Goal: Task Accomplishment & Management: Complete application form

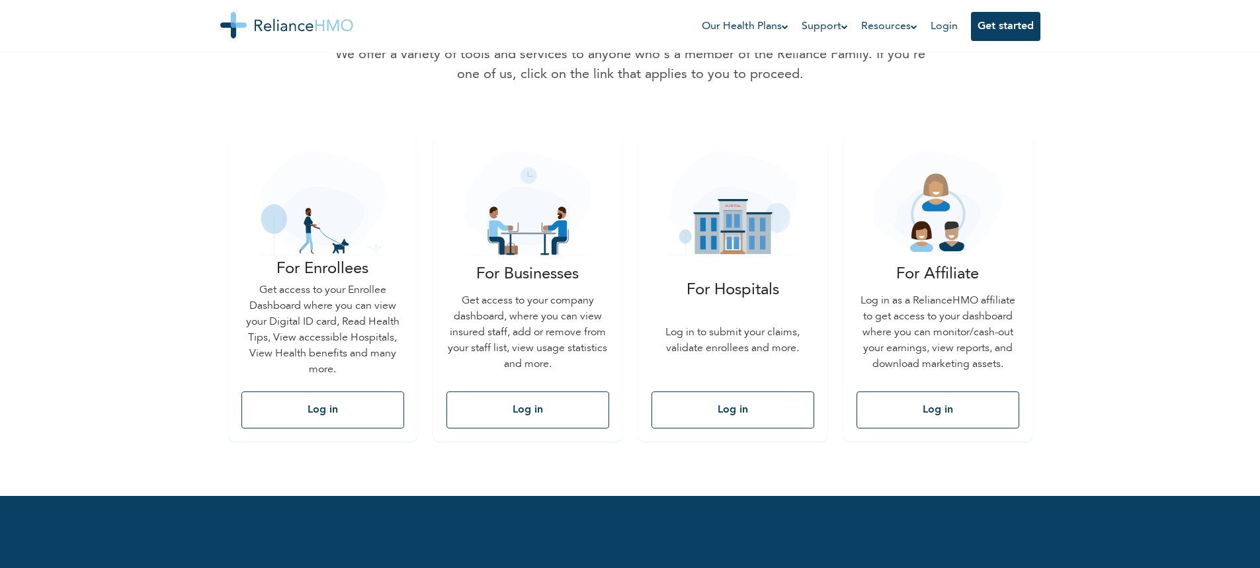
scroll to position [132, 0]
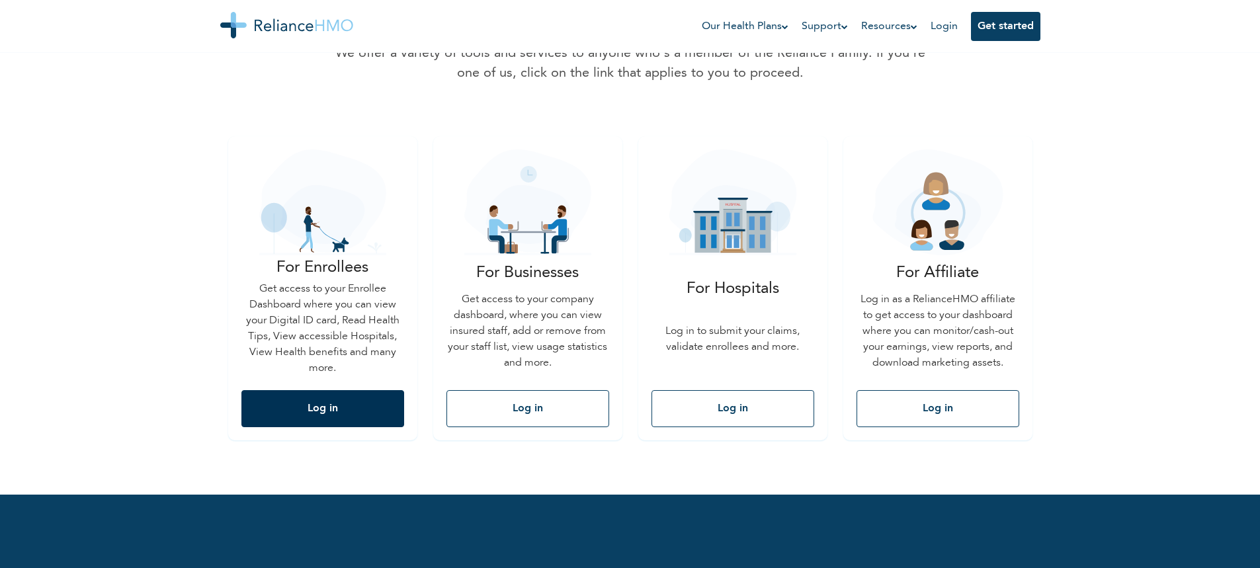
click at [314, 410] on button "Log in" at bounding box center [322, 408] width 163 height 37
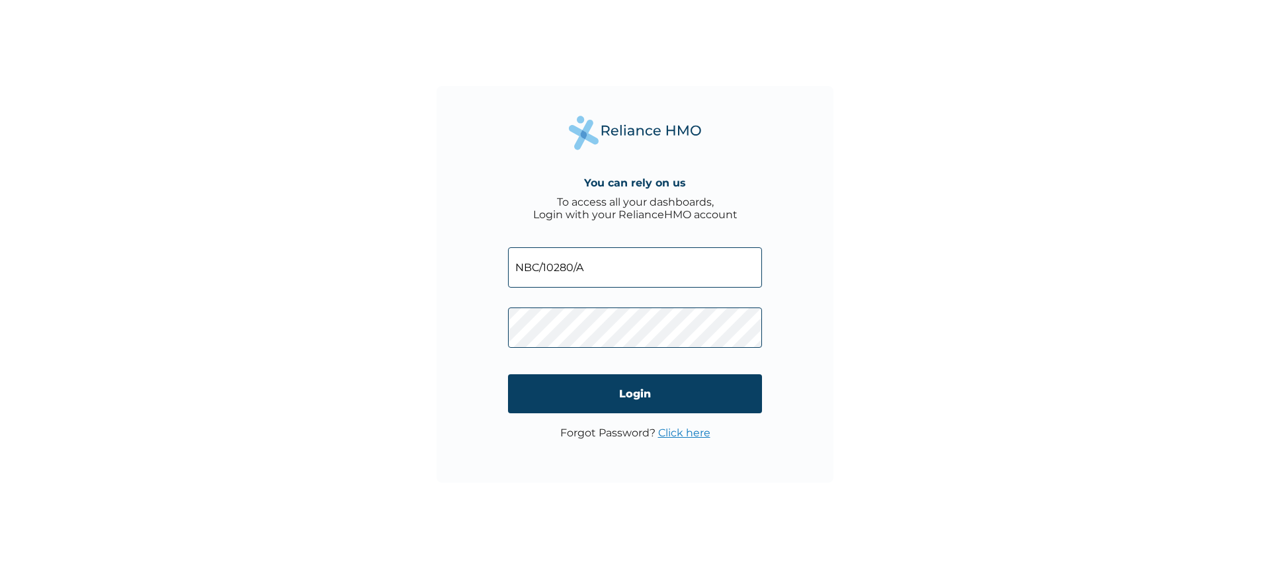
click at [610, 263] on input "NBC/10280/A" at bounding box center [635, 267] width 254 height 40
click at [608, 272] on input "NBC/10280/A" at bounding box center [635, 267] width 254 height 40
type input "NBC/10280/b"
click at [555, 391] on input "Login" at bounding box center [635, 393] width 254 height 39
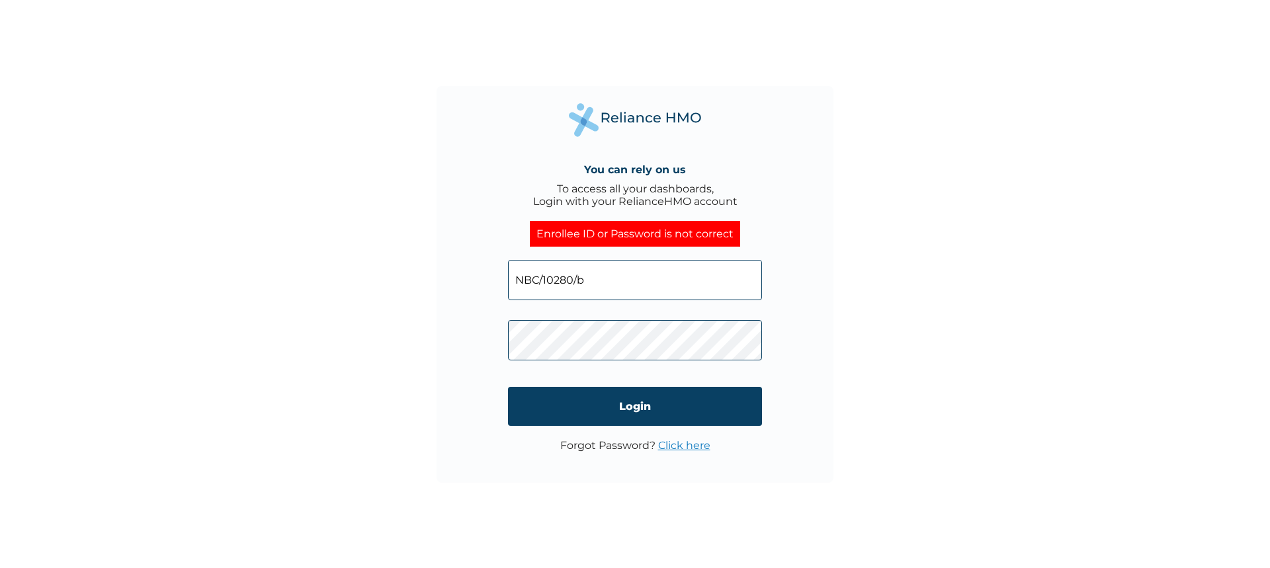
click at [693, 447] on link "Click here" at bounding box center [684, 445] width 52 height 13
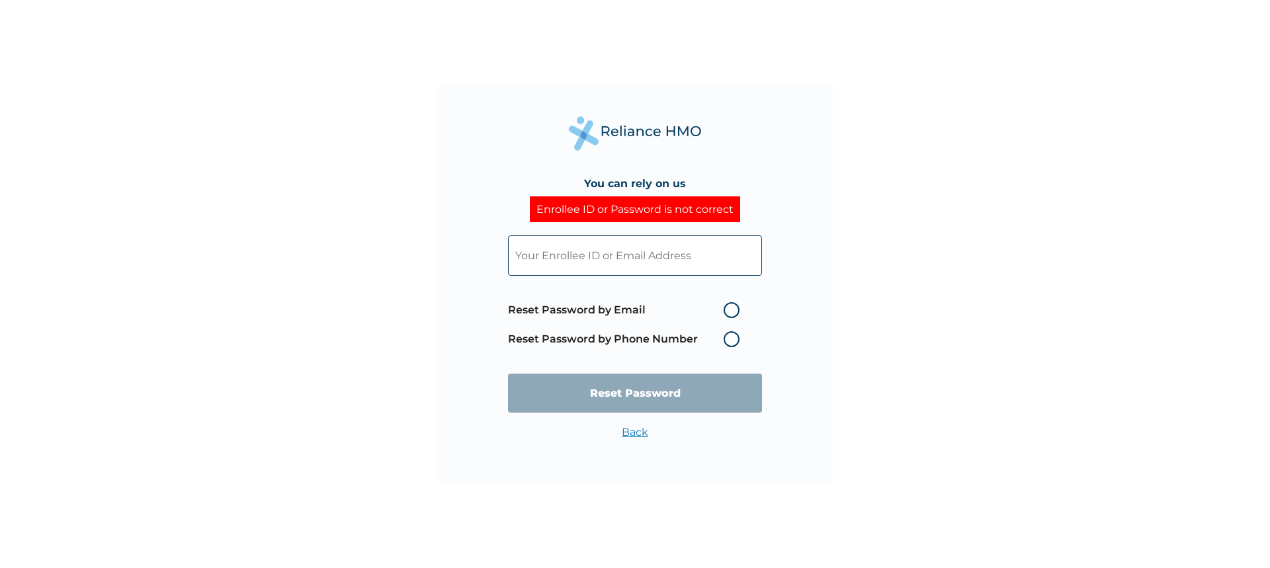
click at [735, 312] on label "Reset Password by Email" at bounding box center [627, 310] width 238 height 16
click at [726, 312] on input "Reset Password by Email" at bounding box center [715, 310] width 21 height 21
radio input "true"
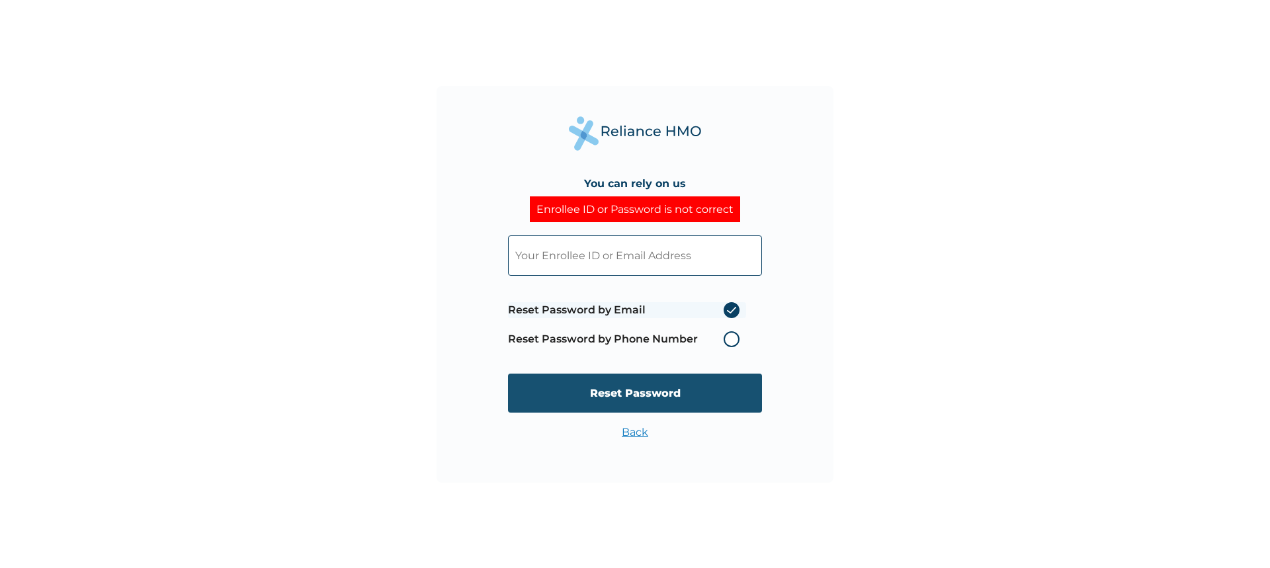
click at [658, 390] on input "Reset Password" at bounding box center [635, 393] width 254 height 39
click at [657, 253] on input "text" at bounding box center [635, 255] width 254 height 40
type input "clinton.okwudiri@cchellenic.com"
click at [686, 393] on input "Reset Password" at bounding box center [635, 393] width 254 height 39
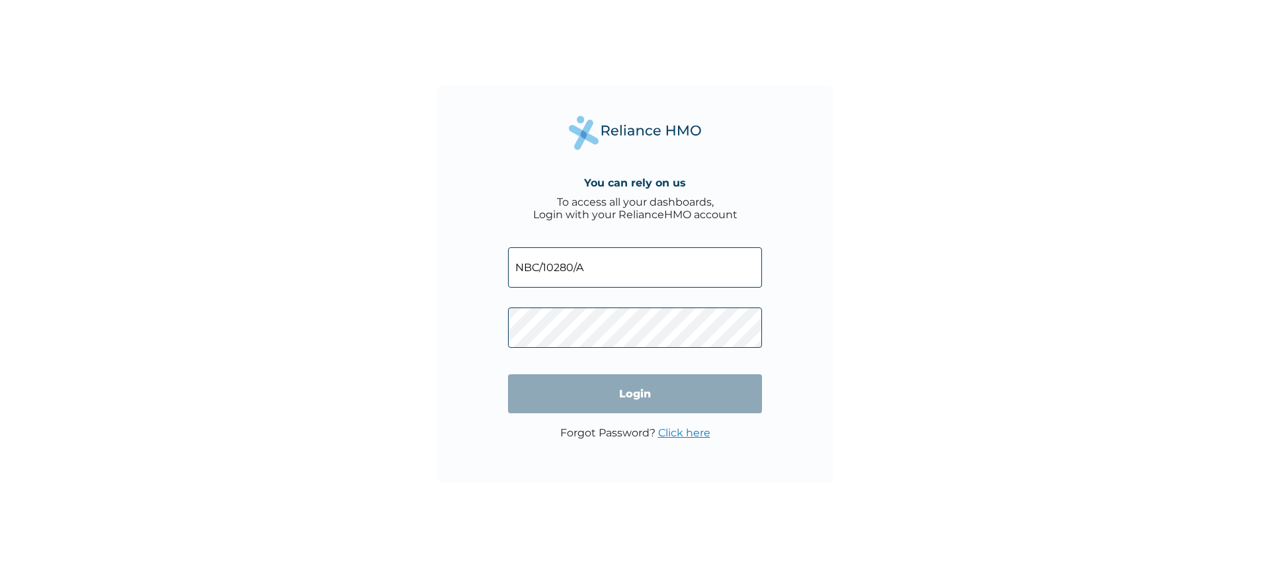
click at [627, 262] on input "NBC/10280/A" at bounding box center [635, 267] width 254 height 40
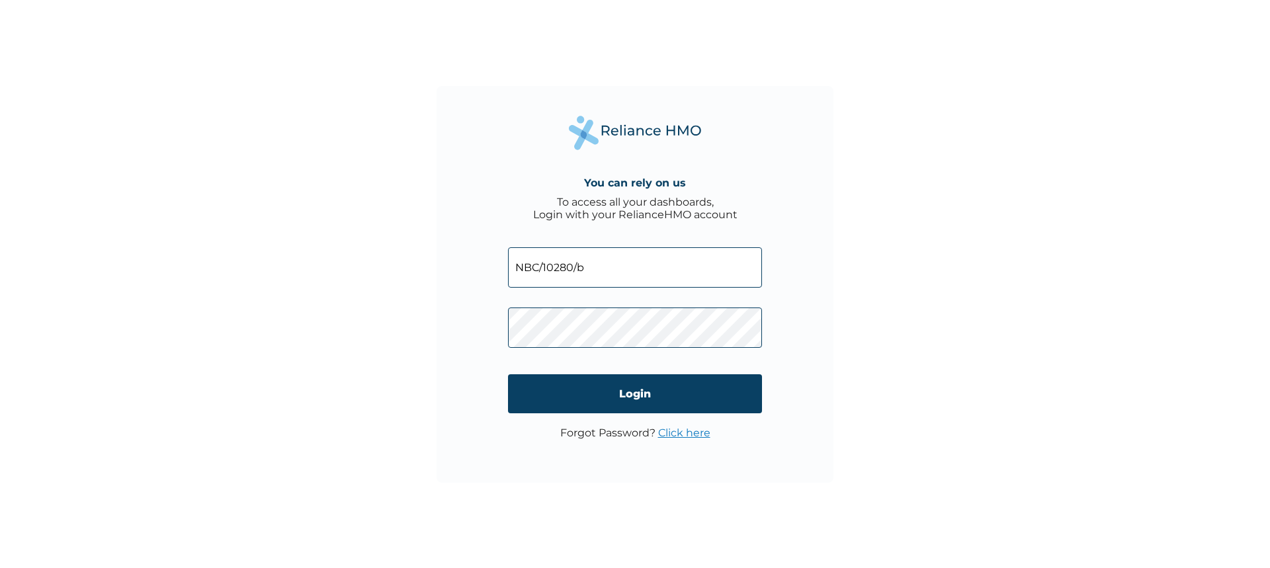
type input "NBC/10280/b"
click at [731, 391] on input "Login" at bounding box center [635, 393] width 254 height 39
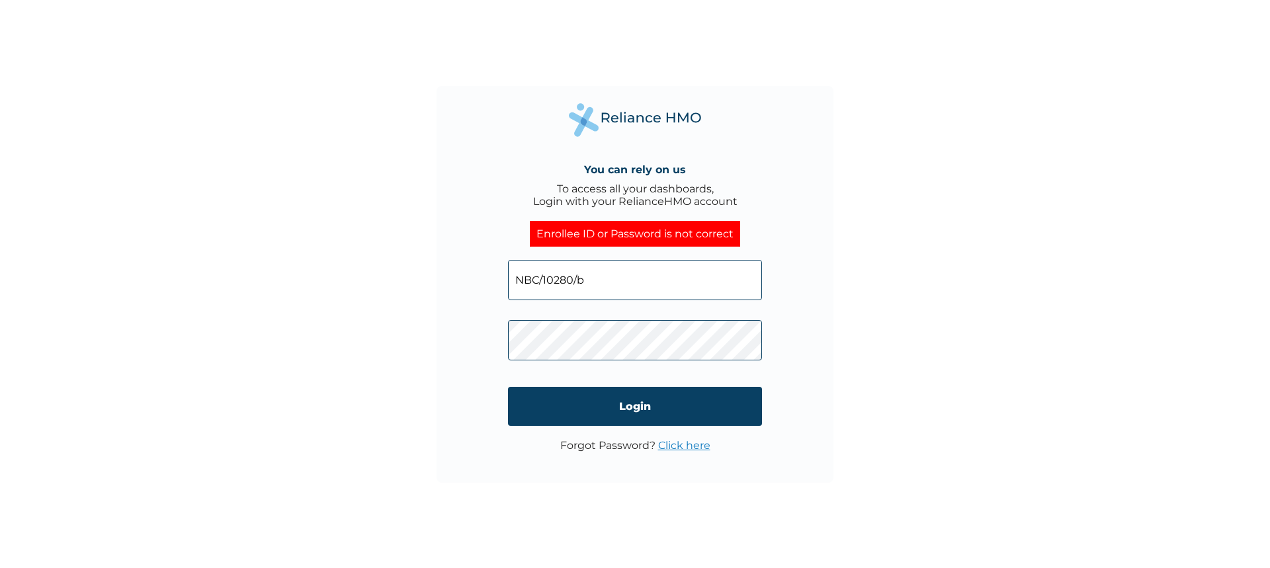
click at [857, 120] on div "You can rely on us To access all your dashboards, Login with your RelianceHMO a…" at bounding box center [635, 284] width 1270 height 568
click at [745, 412] on input "Login" at bounding box center [635, 406] width 254 height 39
click at [698, 448] on link "Click here" at bounding box center [684, 445] width 52 height 13
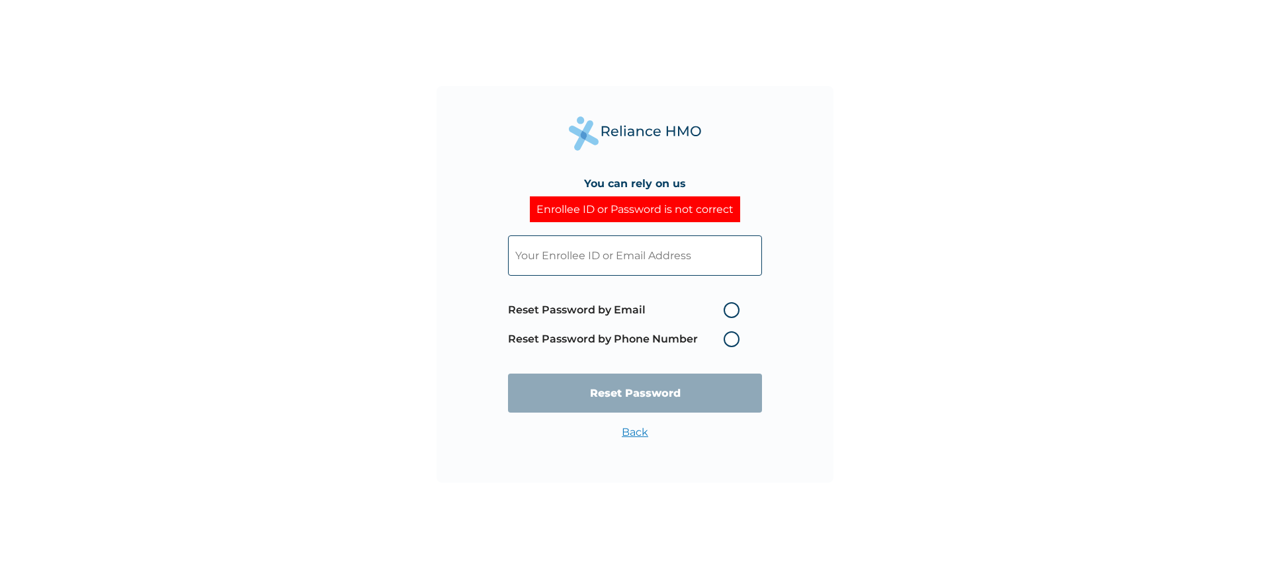
click at [735, 311] on label "Reset Password by Email" at bounding box center [627, 310] width 238 height 16
click at [726, 311] on input "Reset Password by Email" at bounding box center [715, 310] width 21 height 21
radio input "true"
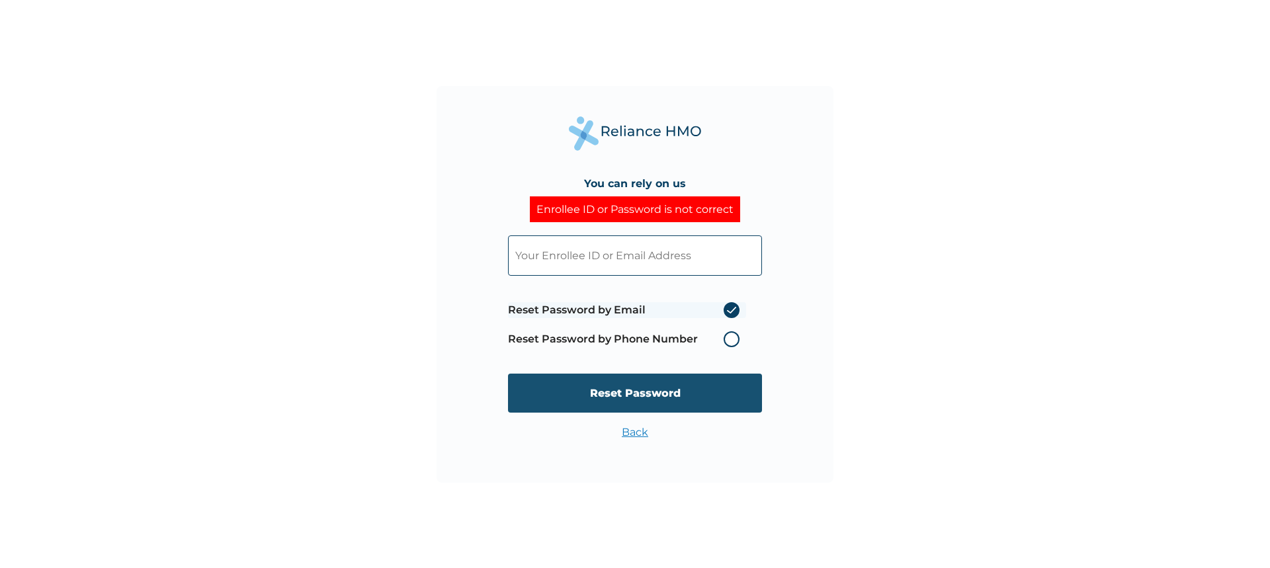
click at [682, 393] on input "Reset Password" at bounding box center [635, 393] width 254 height 39
click at [621, 258] on input "text" at bounding box center [635, 255] width 254 height 40
type input "clinton.okwudiri@cchellenic.com"
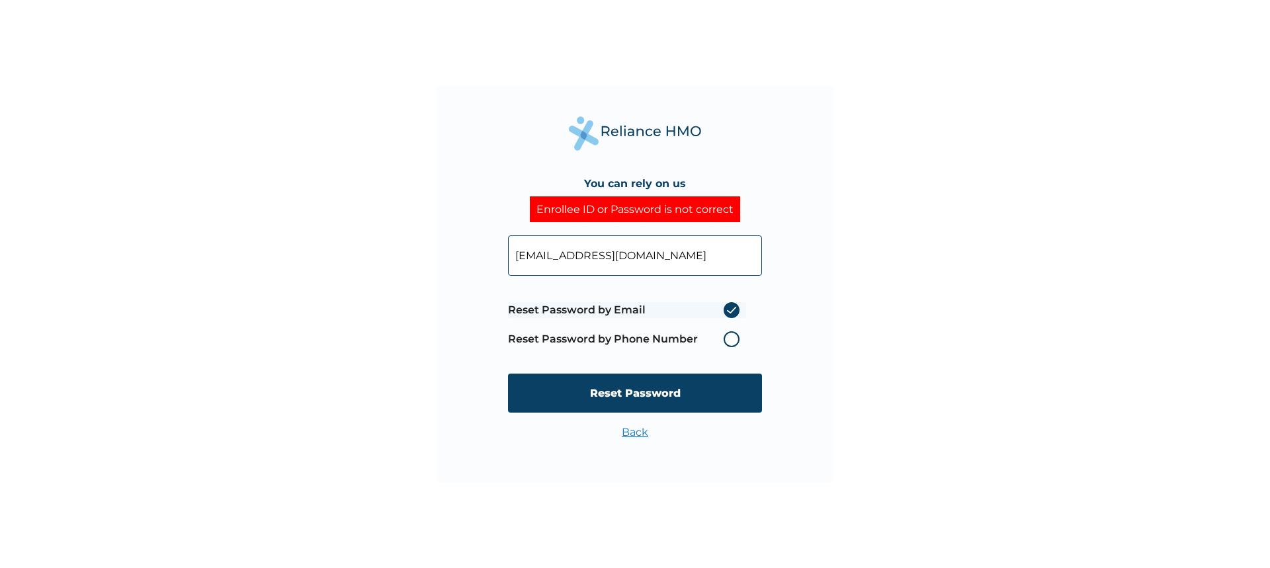
click at [691, 408] on input "Reset Password" at bounding box center [635, 393] width 254 height 39
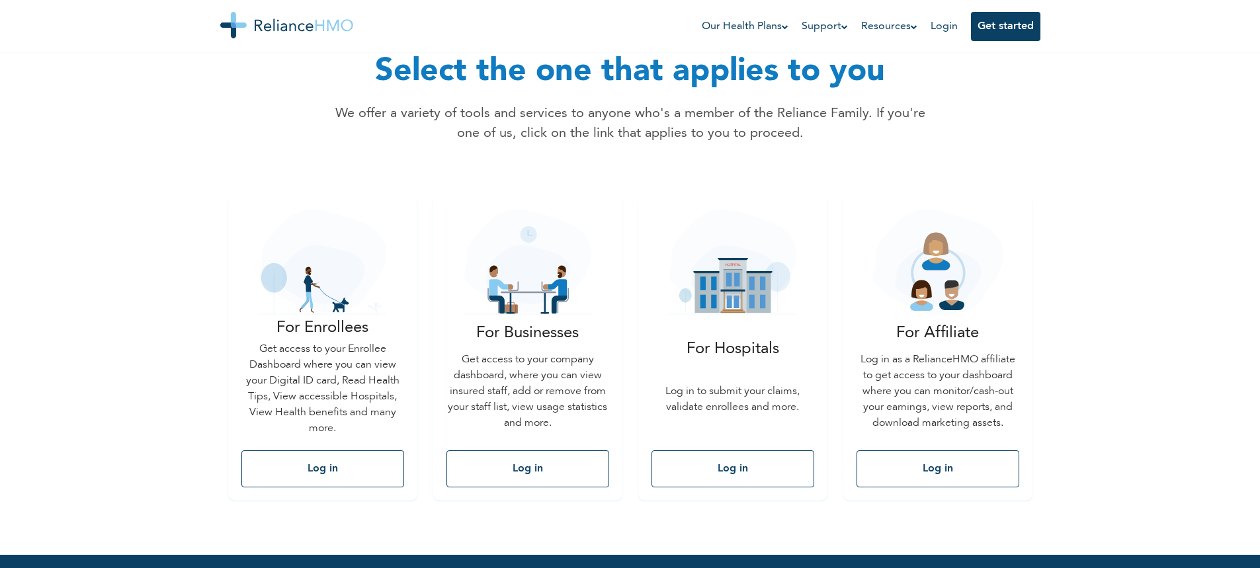
scroll to position [132, 0]
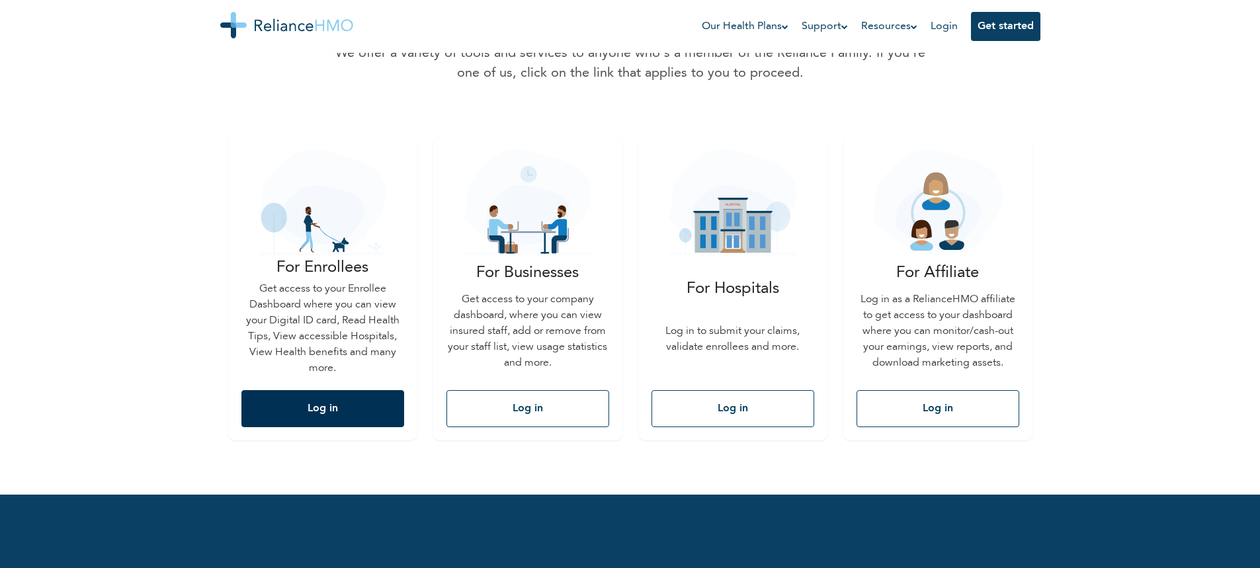
click at [360, 412] on button "Log in" at bounding box center [322, 408] width 163 height 37
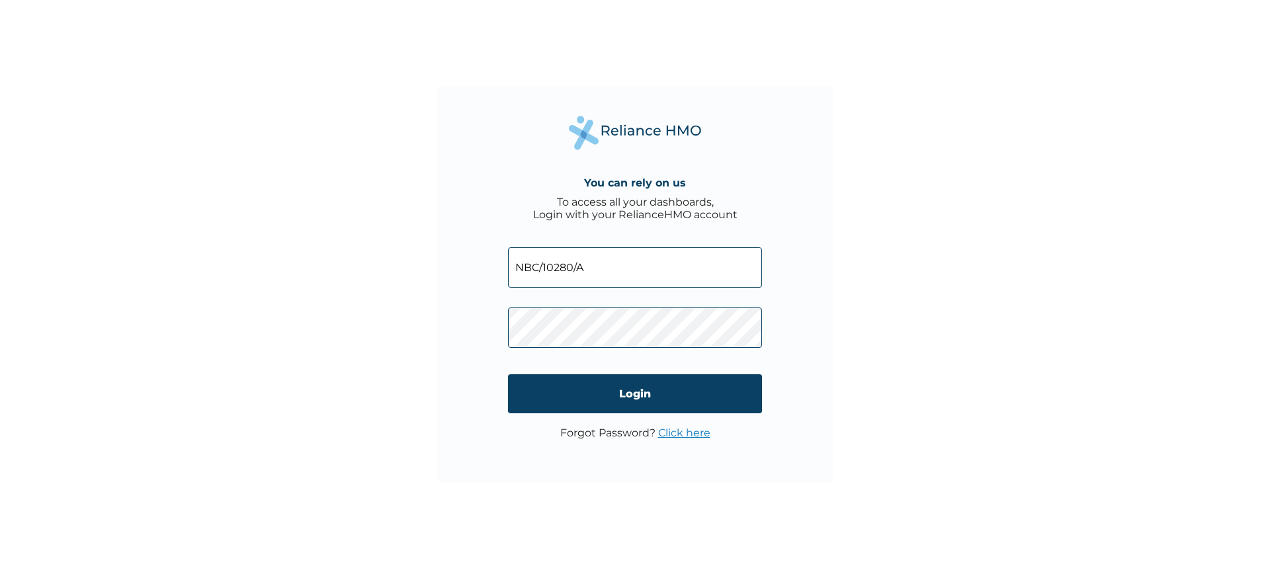
click at [628, 266] on input "NBC/10280/A" at bounding box center [635, 267] width 254 height 40
type input "NBC/10280/B"
click at [747, 391] on input "Login" at bounding box center [635, 393] width 254 height 39
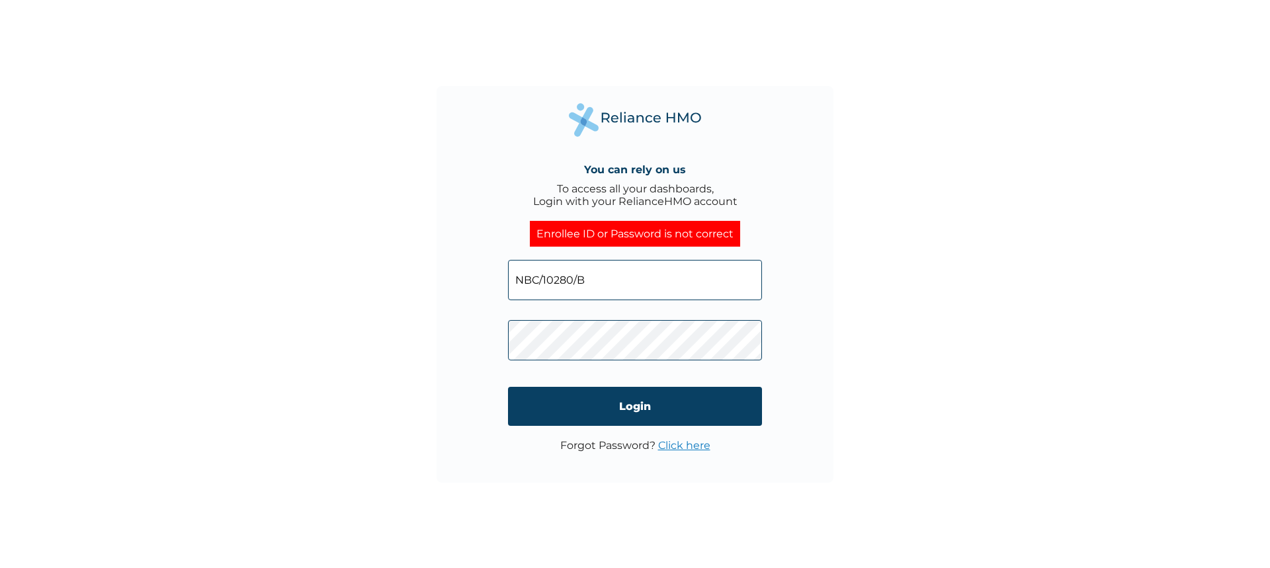
click at [699, 446] on link "Click here" at bounding box center [684, 445] width 52 height 13
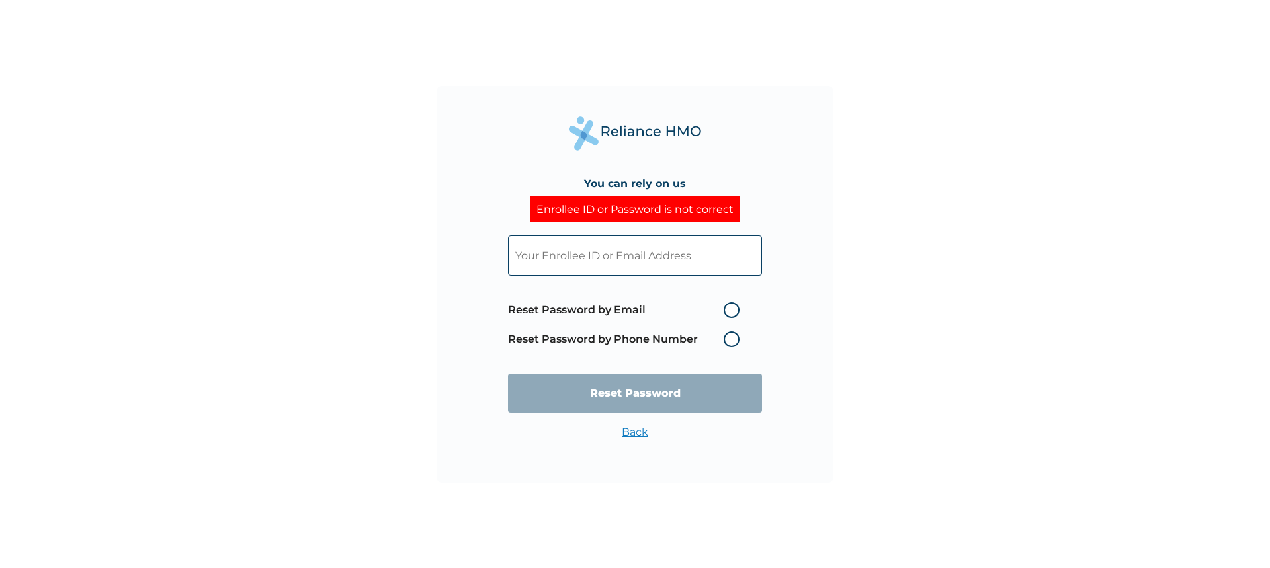
click at [733, 343] on label "Reset Password by Phone Number" at bounding box center [627, 339] width 238 height 16
click at [733, 341] on label "Reset Password by Phone Number" at bounding box center [627, 339] width 238 height 16
click at [733, 302] on label "Reset Password by Email" at bounding box center [627, 310] width 238 height 16
click at [726, 302] on input "Reset Password by Email" at bounding box center [715, 310] width 21 height 21
radio input "true"
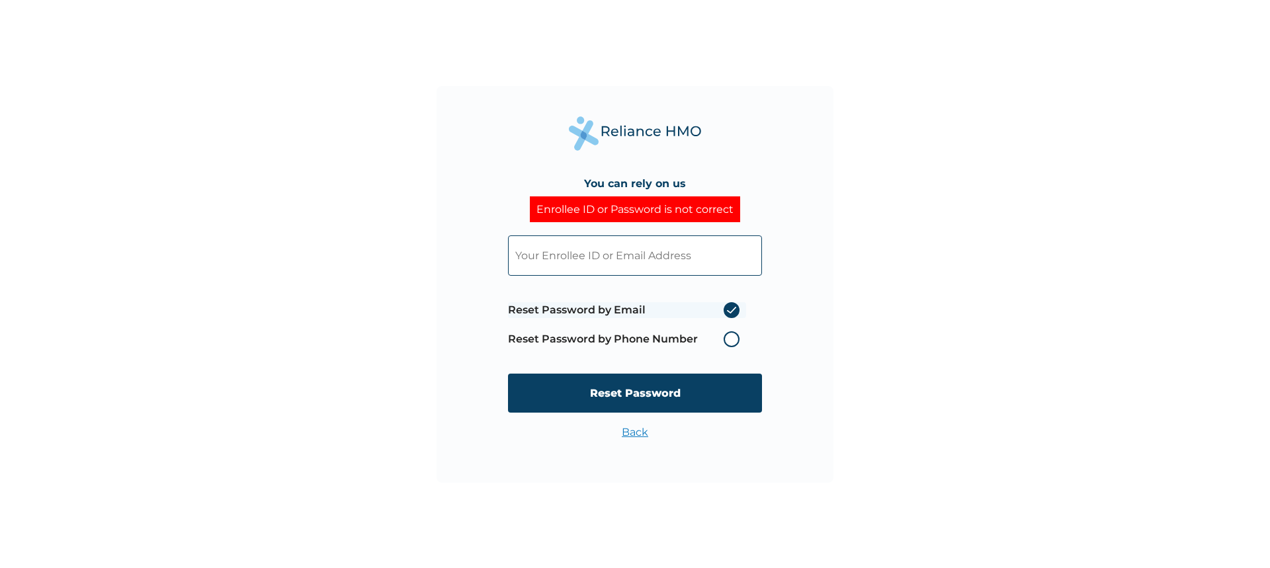
click at [729, 344] on label "Reset Password by Phone Number" at bounding box center [627, 339] width 238 height 16
click at [661, 264] on input "text" at bounding box center [635, 255] width 254 height 40
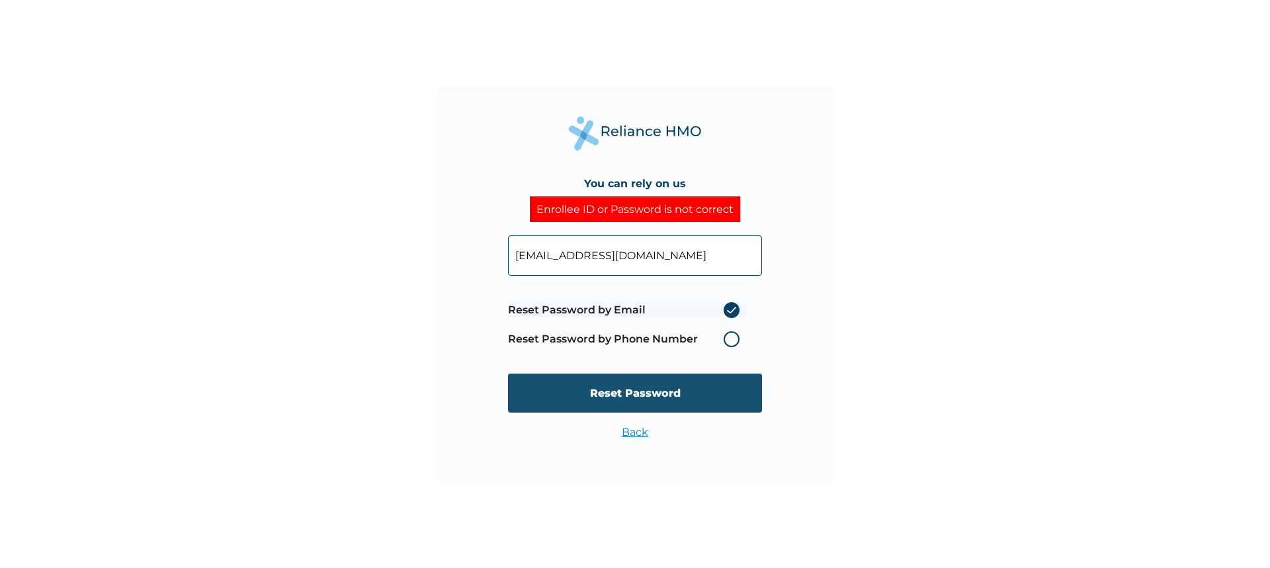
type input "clinton.okwudiri@cchellenic.com"
click at [726, 399] on input "Reset Password" at bounding box center [635, 393] width 254 height 39
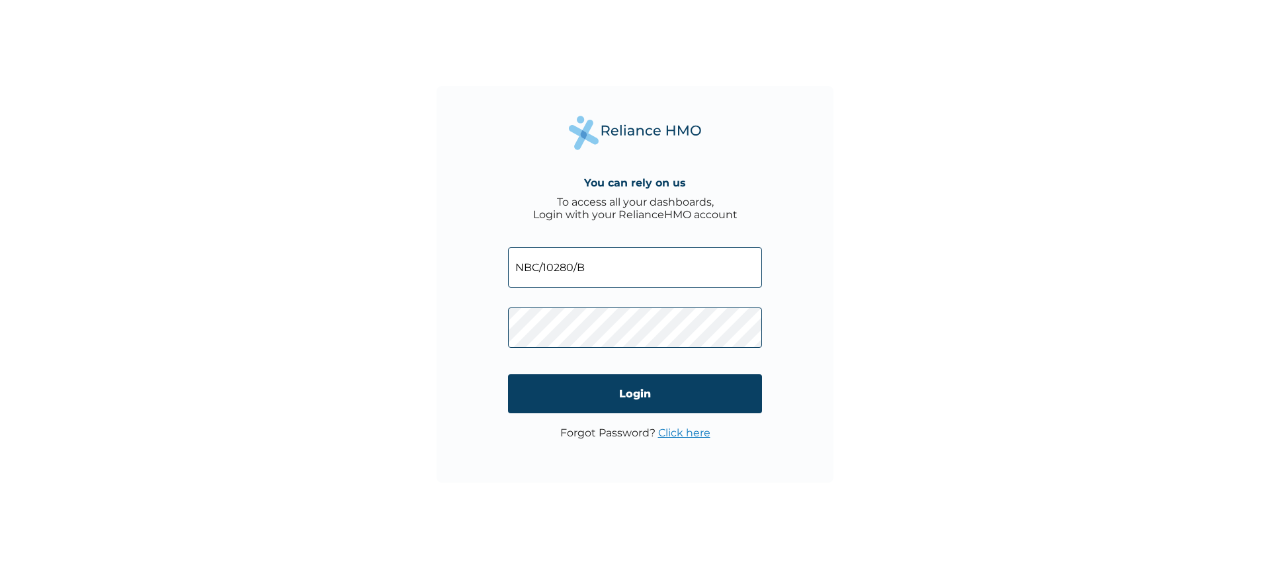
click at [612, 266] on input "NBC/10280/B" at bounding box center [635, 267] width 254 height 40
type input "NBC/10280/A"
click at [729, 397] on input "Login" at bounding box center [635, 393] width 254 height 39
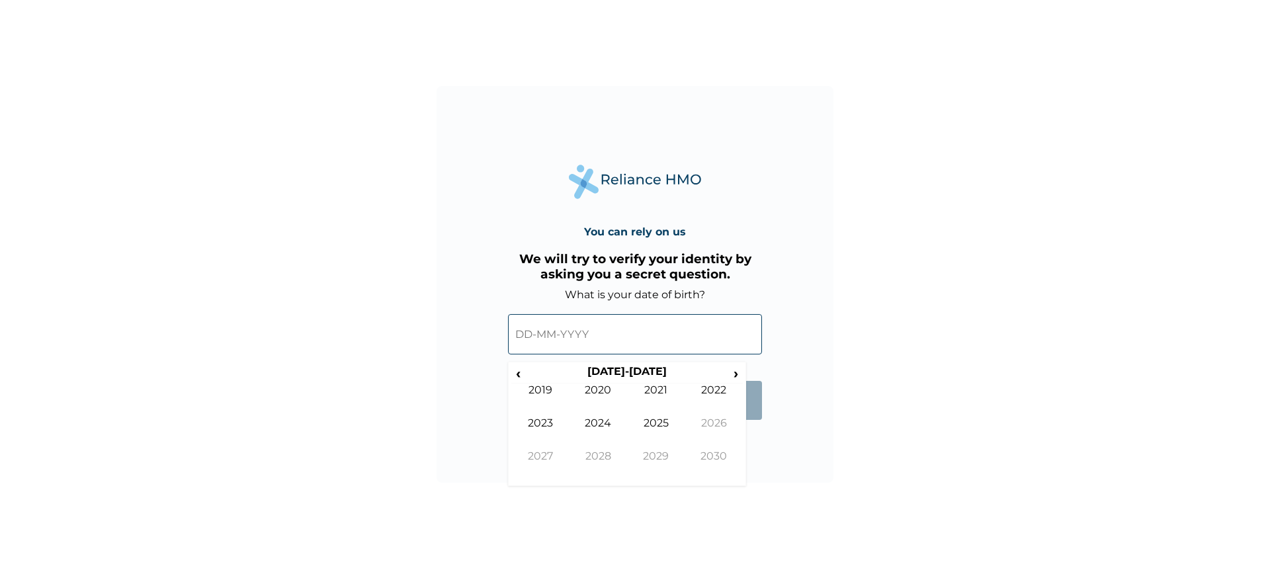
click at [521, 331] on input "text" at bounding box center [635, 334] width 254 height 40
click at [522, 378] on span "‹" at bounding box center [518, 373] width 14 height 17
click at [522, 375] on span "‹" at bounding box center [518, 373] width 14 height 17
click at [665, 391] on td "1991" at bounding box center [656, 400] width 58 height 33
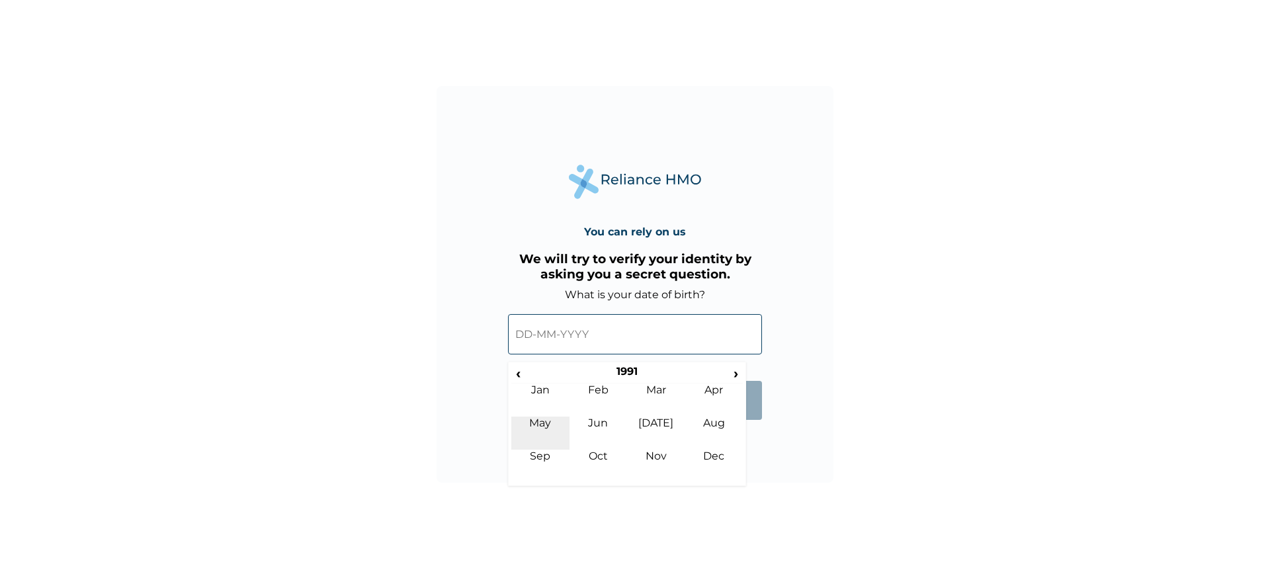
click at [546, 423] on td "May" at bounding box center [540, 433] width 58 height 33
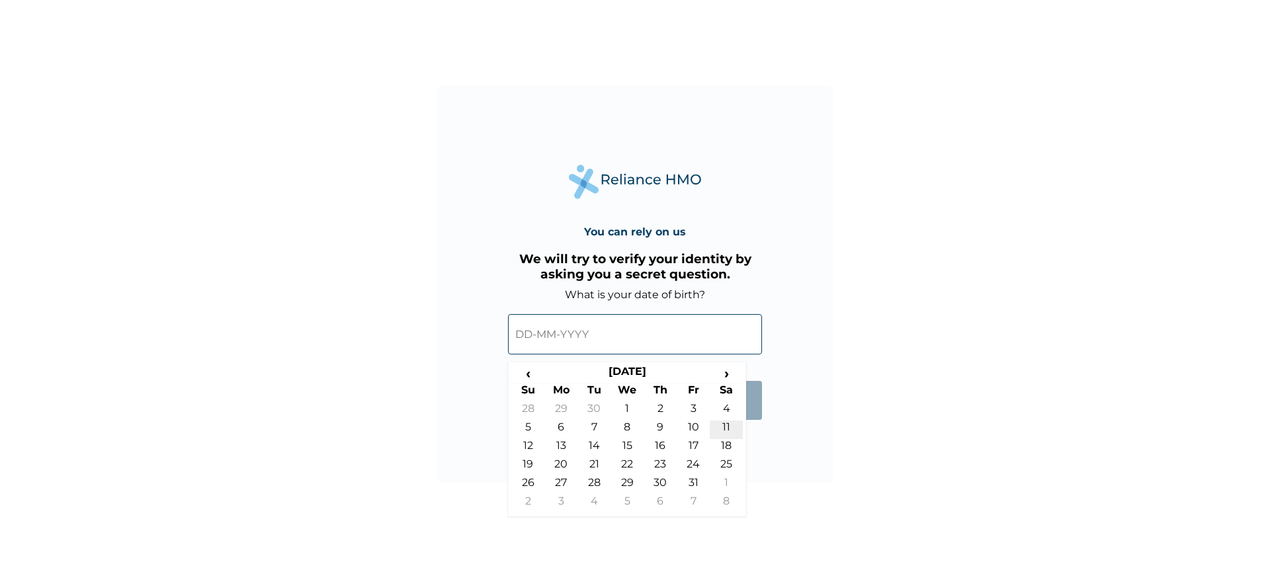
click at [735, 430] on td "11" at bounding box center [726, 430] width 33 height 19
type input "[DATE]"
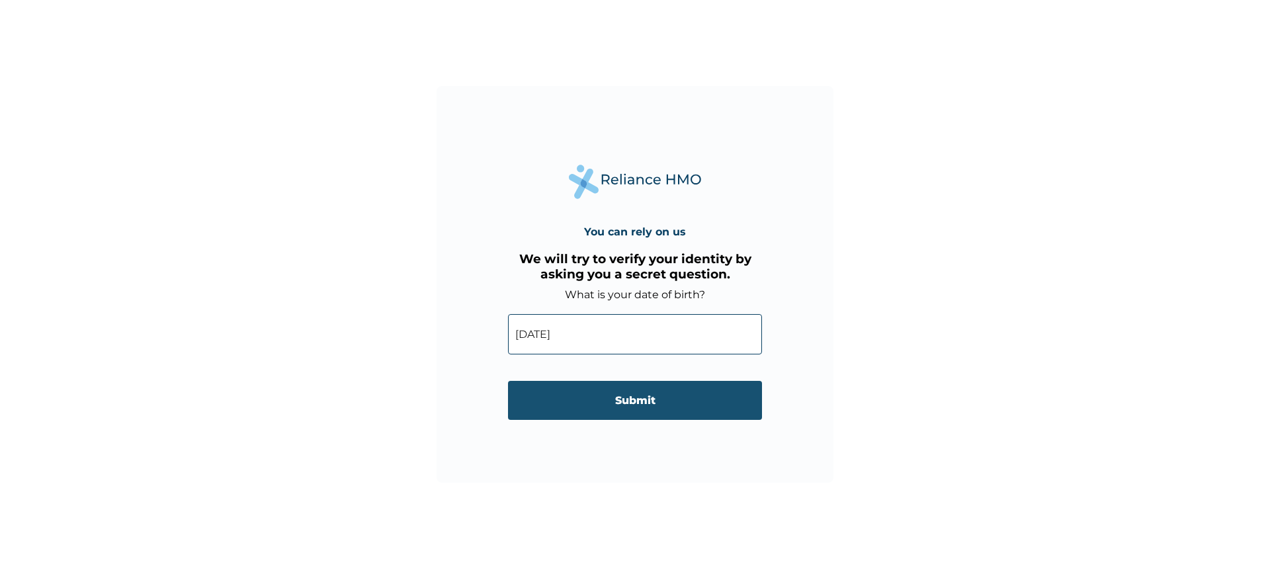
click at [667, 405] on input "Submit" at bounding box center [635, 400] width 254 height 39
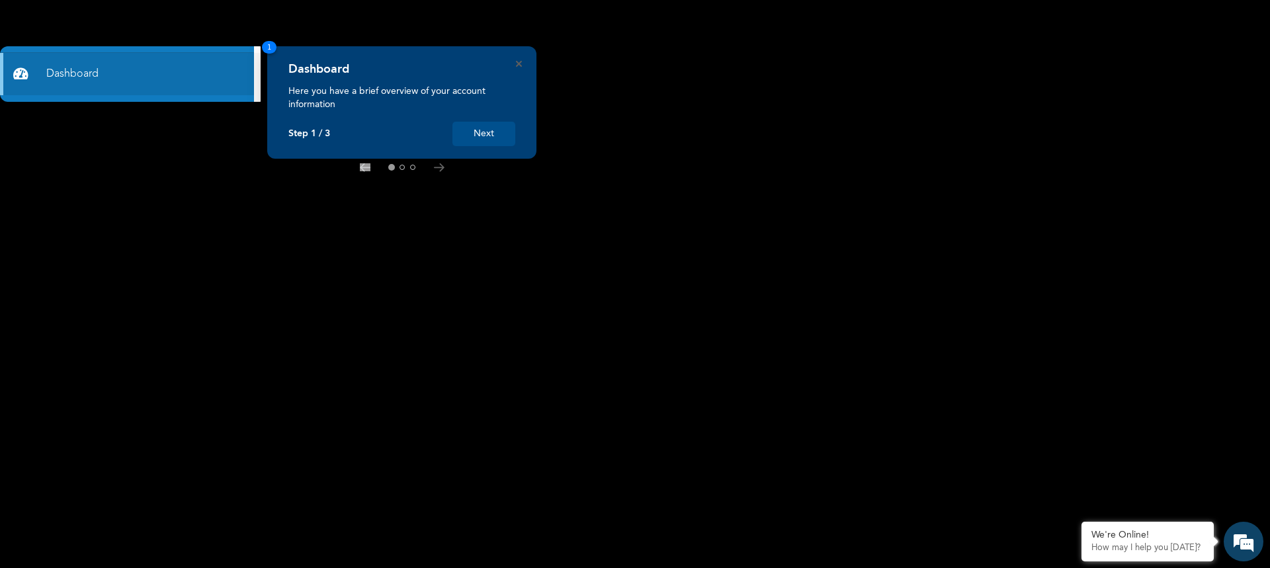
click at [483, 138] on button "Next" at bounding box center [483, 134] width 63 height 24
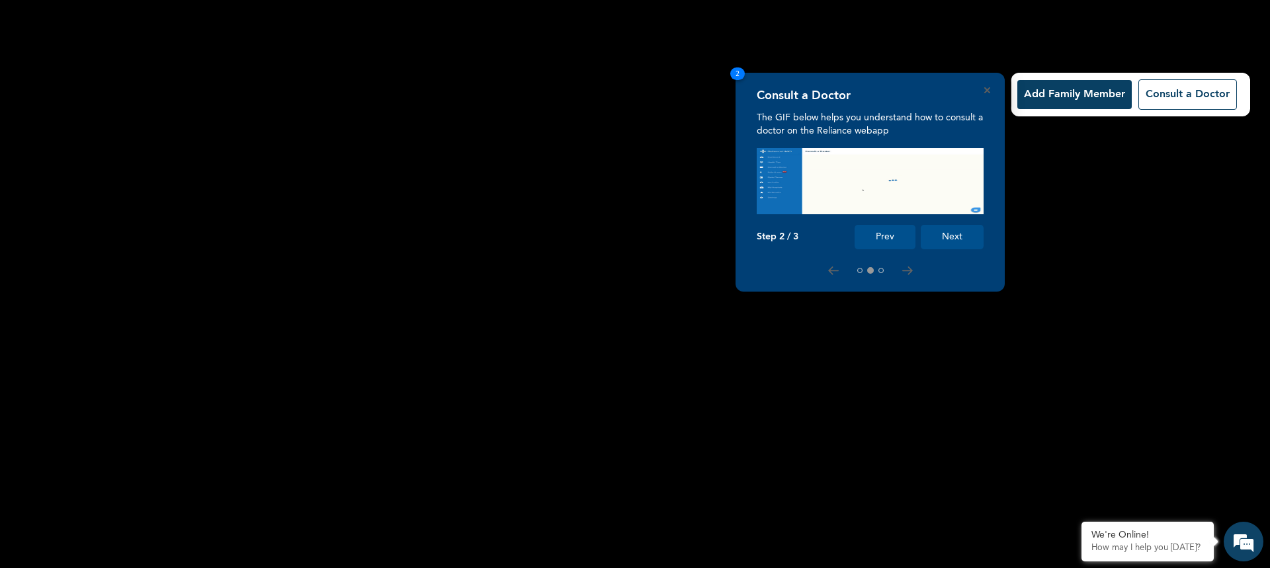
click at [955, 248] on button "Next" at bounding box center [951, 237] width 63 height 24
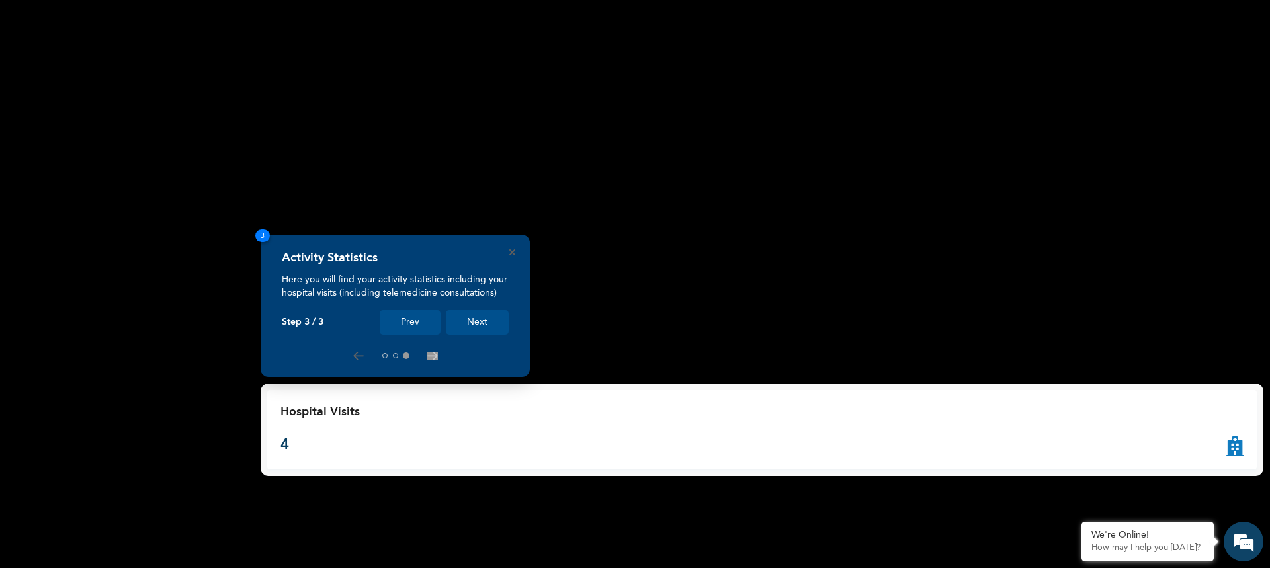
click at [481, 322] on button "Next" at bounding box center [477, 322] width 63 height 24
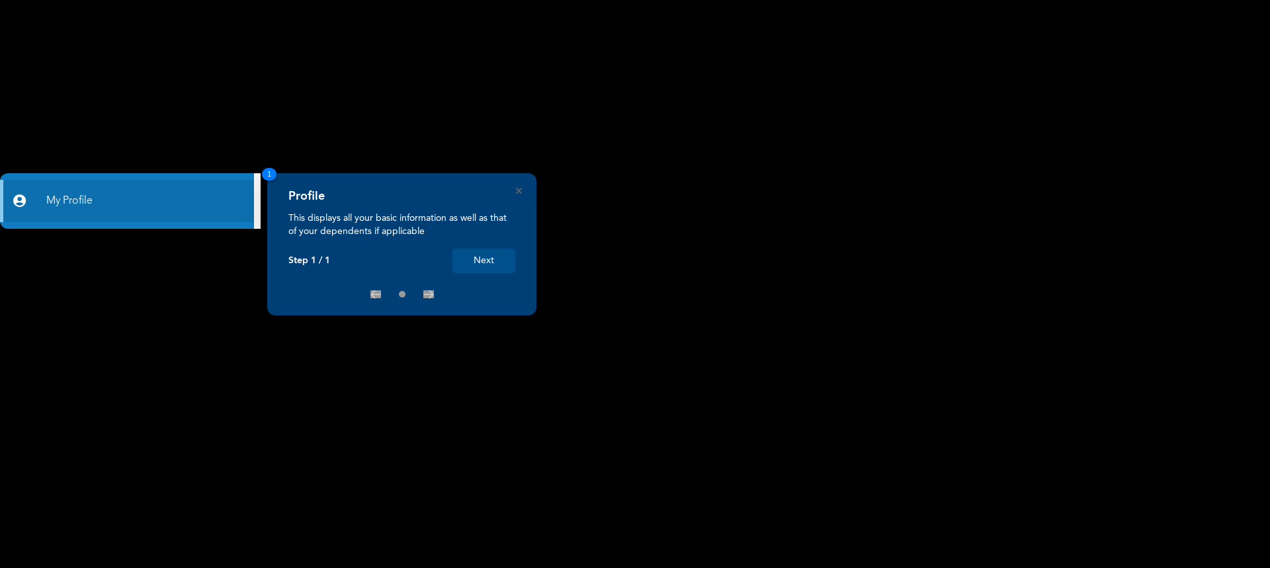
click at [501, 266] on button "Next" at bounding box center [483, 261] width 63 height 24
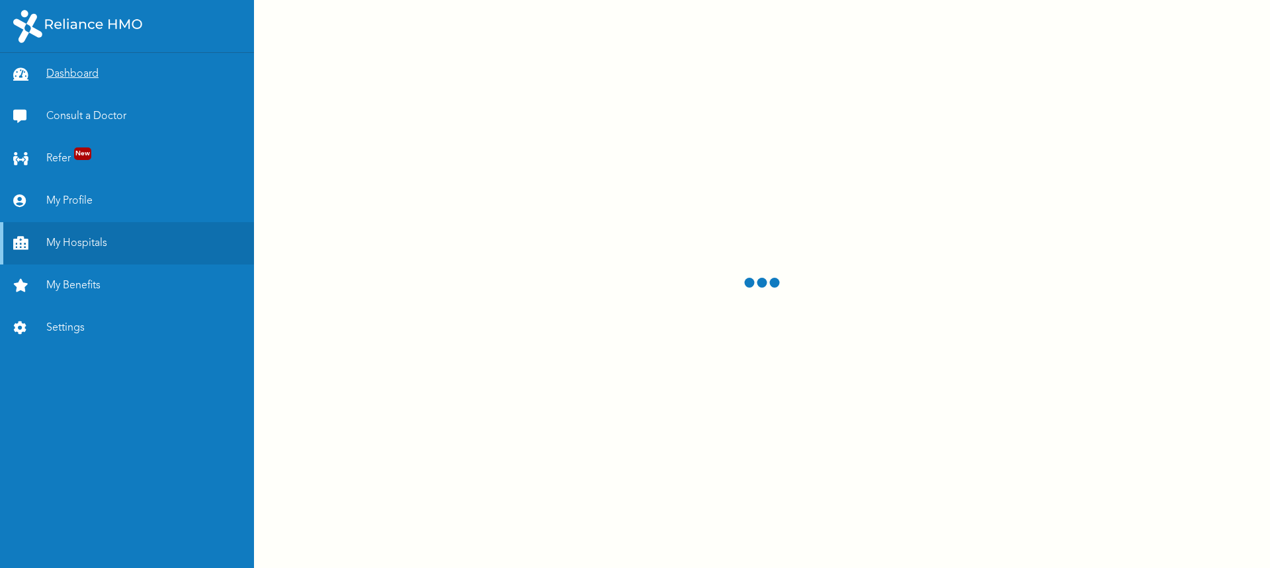
click at [78, 77] on link "Dashboard" at bounding box center [127, 74] width 254 height 42
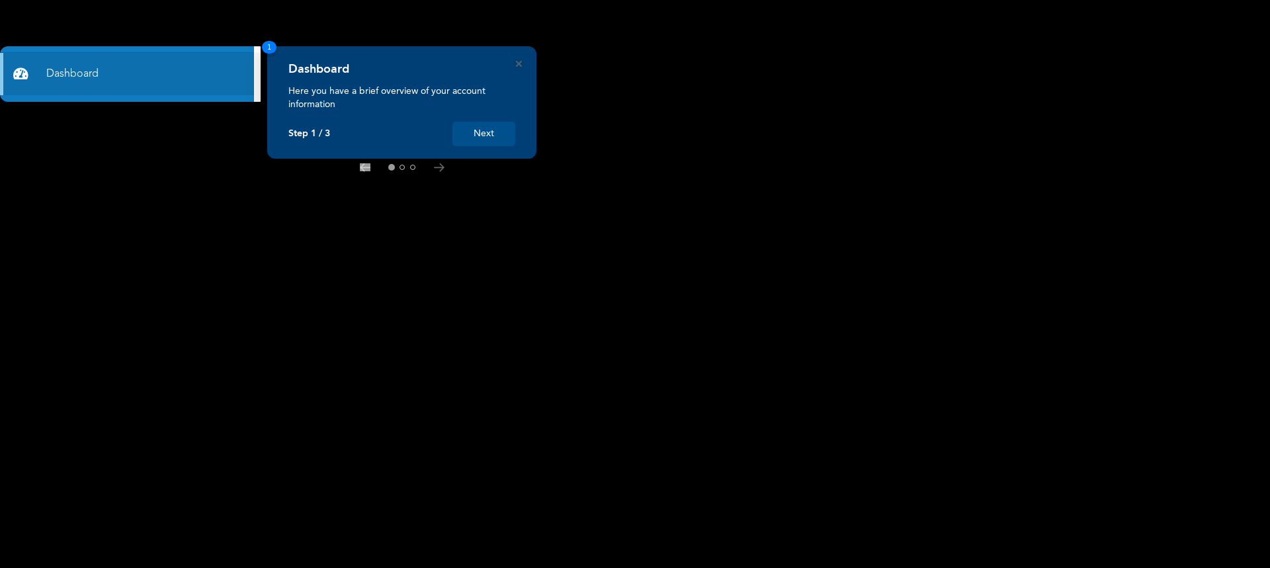
click at [520, 67] on div "Dashboard Here you have a brief overview of your account information Step 1 / 3…" at bounding box center [401, 102] width 269 height 112
click at [519, 65] on icon "Close" at bounding box center [519, 64] width 6 height 6
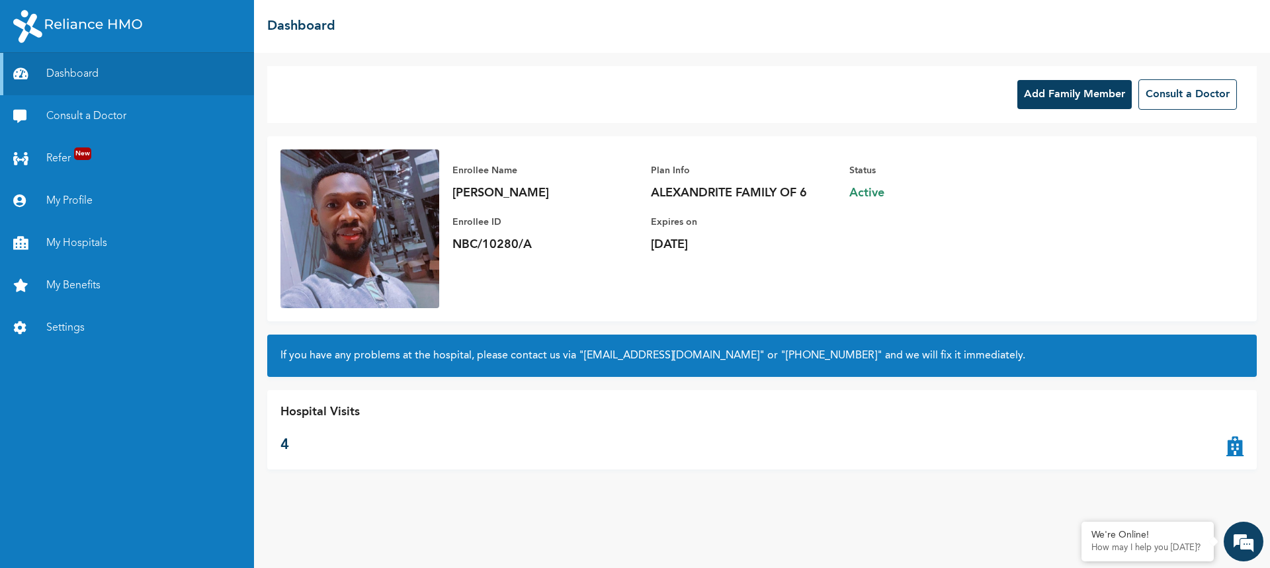
click at [1084, 99] on button "Add Family Member" at bounding box center [1074, 94] width 114 height 29
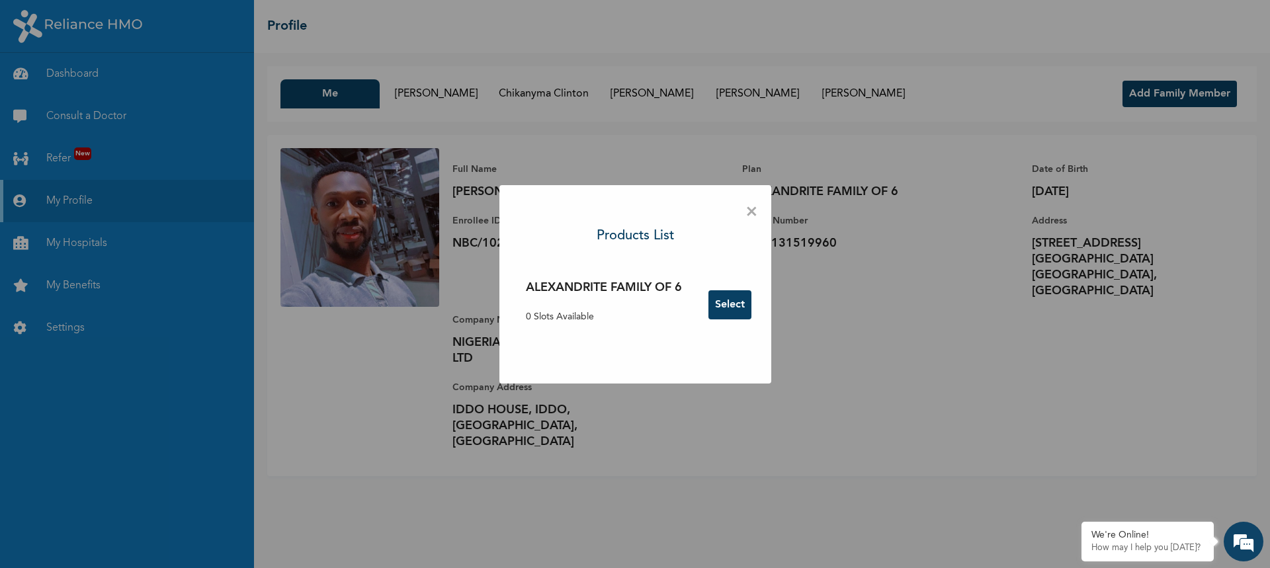
click at [733, 310] on button "Select" at bounding box center [729, 304] width 43 height 29
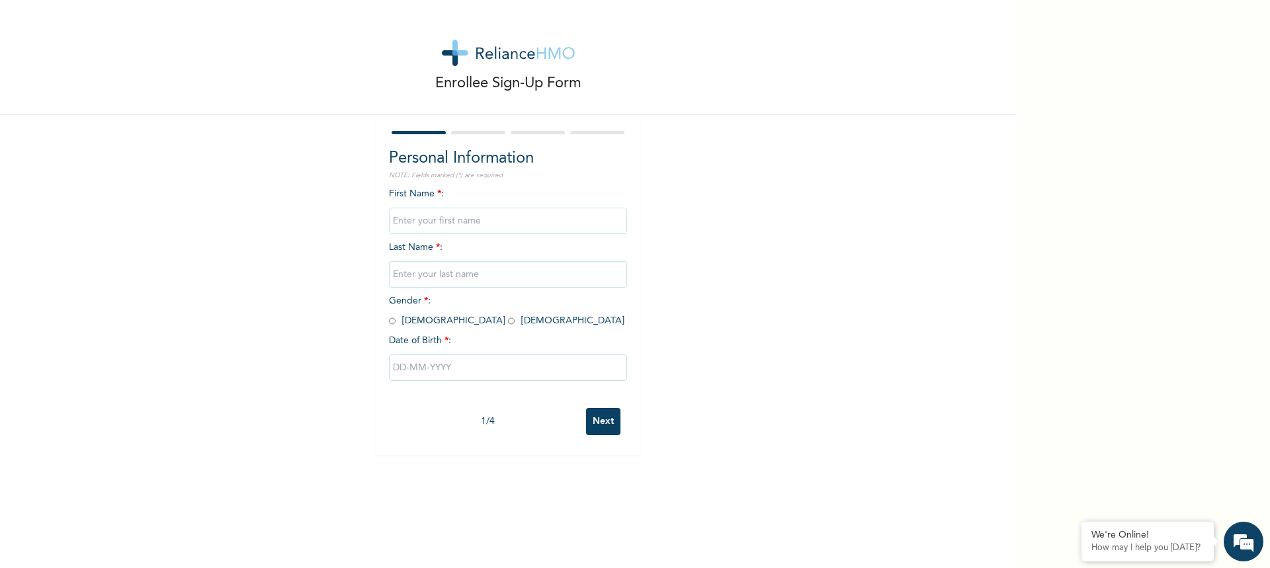
click at [441, 221] on input "text" at bounding box center [508, 221] width 238 height 26
type input "C"
type input "NGOZI"
type input "OKWUDIR"
click at [508, 320] on input "radio" at bounding box center [511, 321] width 7 height 13
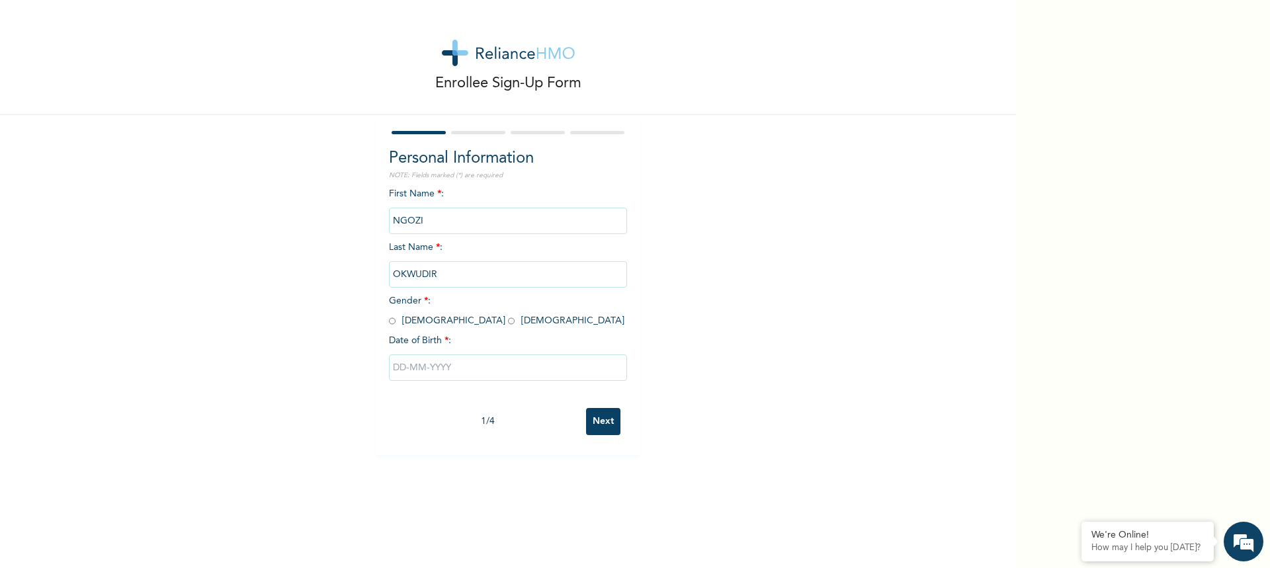
radio input "true"
click at [415, 371] on input "text" at bounding box center [508, 367] width 238 height 26
select select "9"
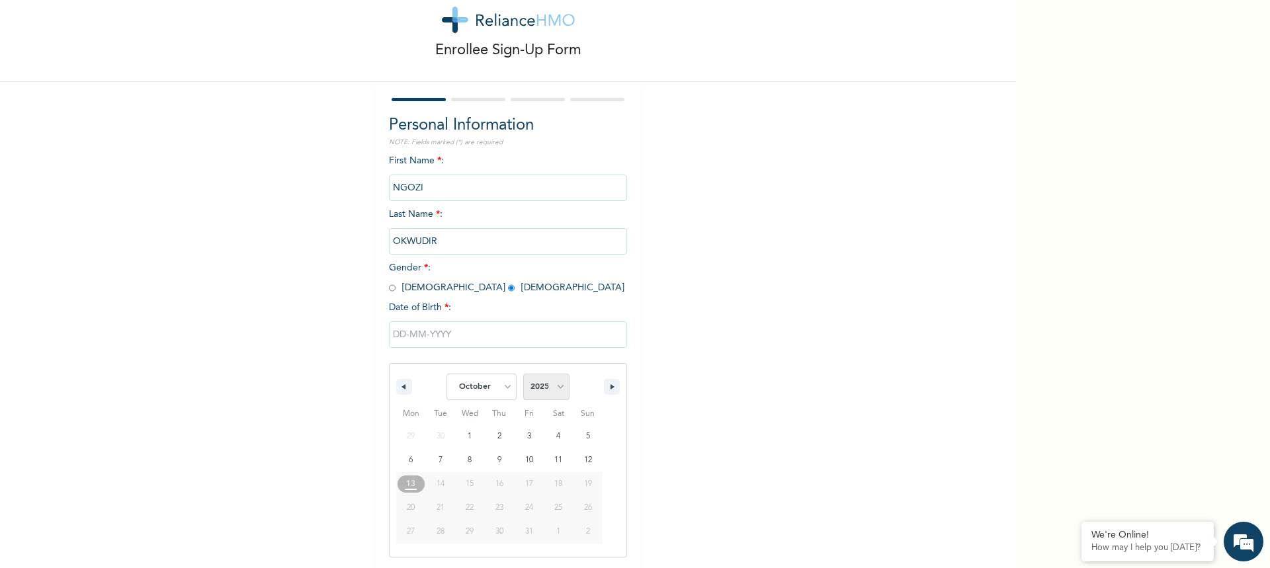
click at [559, 387] on select "2025 2024 2023 2022 2021 2020 2019 2018 2017 2016 2015 2014 2013 2012 2011 2010…" at bounding box center [546, 387] width 46 height 26
select select "1990"
click at [523, 374] on select "2025 2024 2023 2022 2021 2020 2019 2018 2017 2016 2015 2014 2013 2012 2011 2010…" at bounding box center [546, 387] width 46 height 26
click at [501, 386] on select "January February March April May June July August September October November De…" at bounding box center [481, 387] width 70 height 26
select select "10"
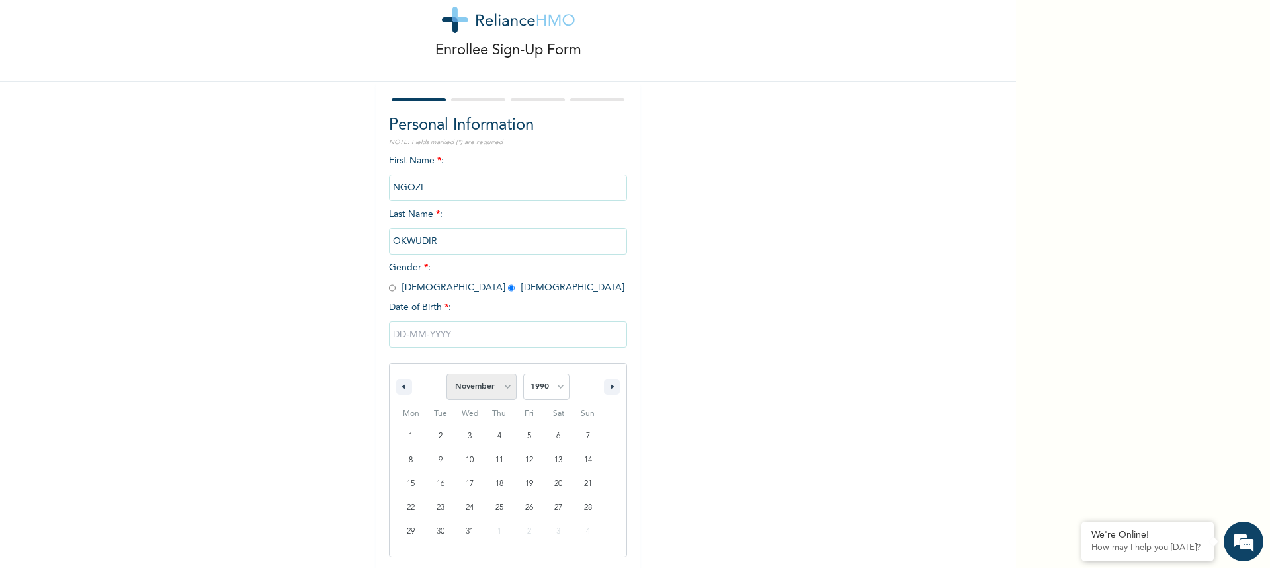
click at [446, 374] on select "January February March April May June July August September October November De…" at bounding box center [481, 387] width 70 height 26
type input "[DATE]"
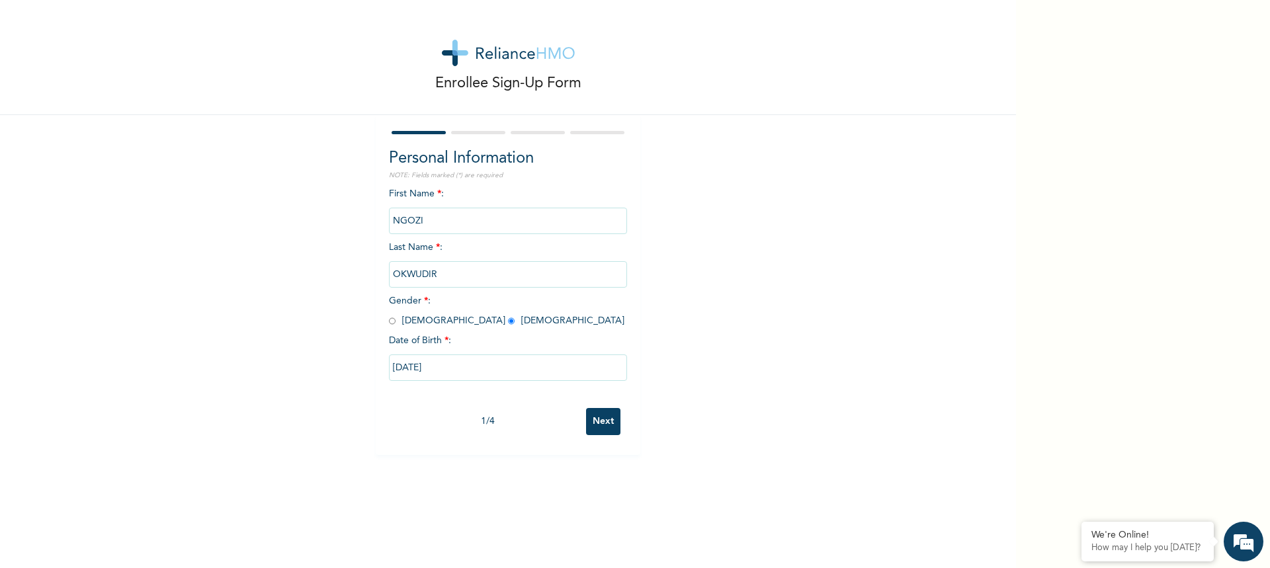
scroll to position [0, 0]
click at [596, 426] on input "Next" at bounding box center [603, 421] width 34 height 27
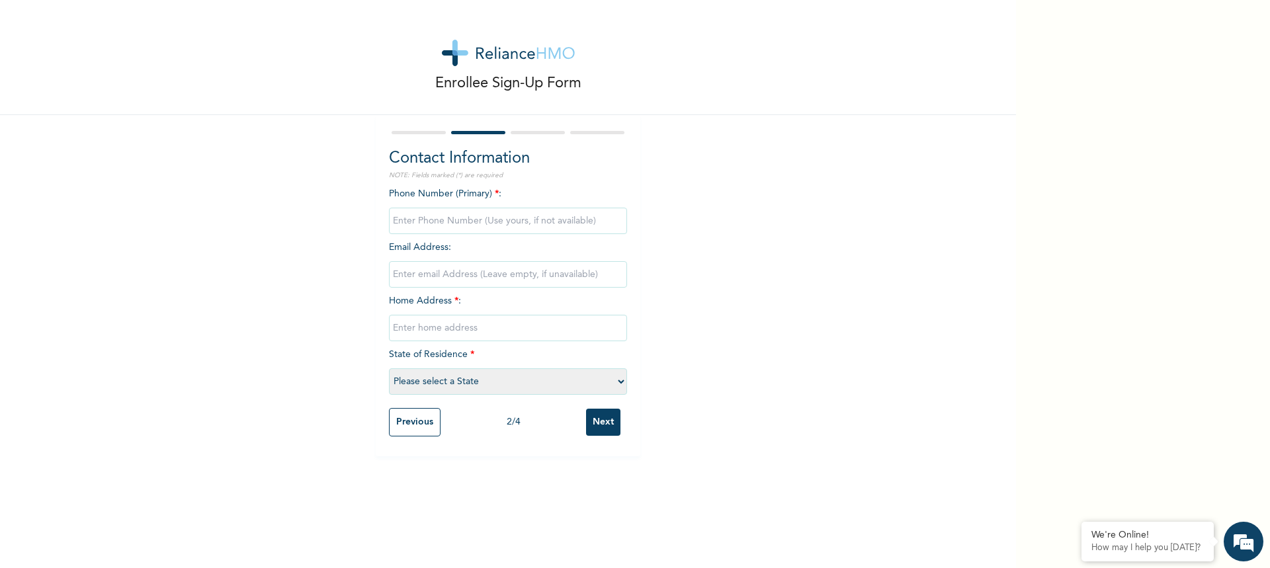
click at [428, 230] on input "phone" at bounding box center [508, 221] width 238 height 26
type input "09126435770"
click at [472, 268] on input "email" at bounding box center [508, 274] width 238 height 26
type input "D"
type input "c"
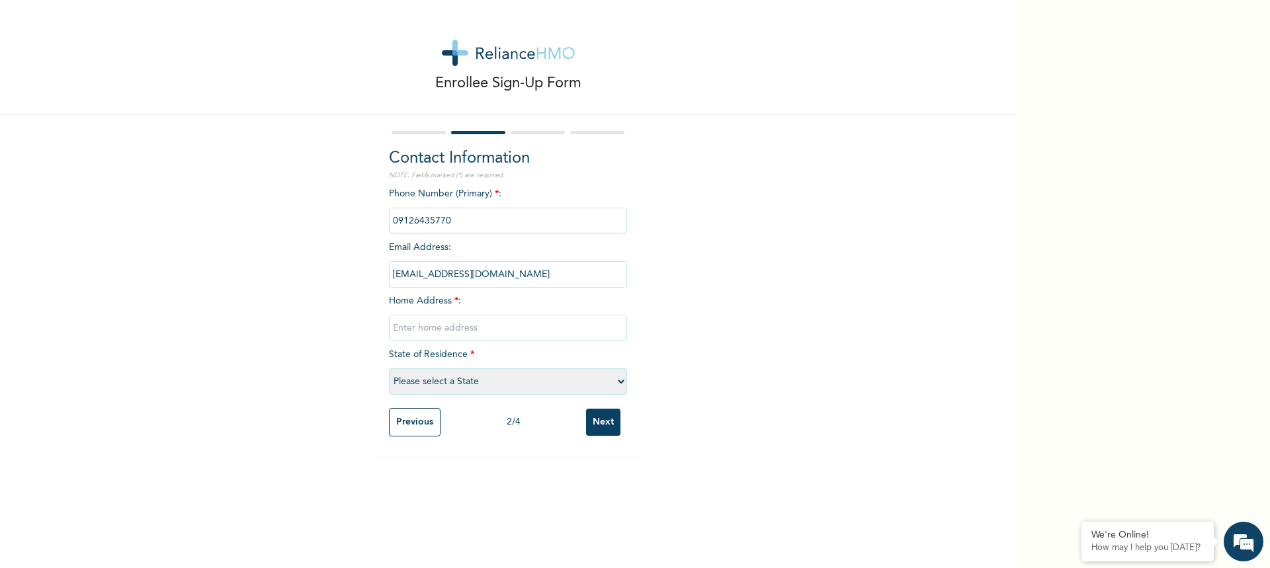
type input "[EMAIL_ADDRESS][DOMAIN_NAME]"
click at [501, 329] on input "text" at bounding box center [508, 328] width 238 height 26
type input "1 Incarnate road umuebele etche rivers state"
click at [608, 378] on select "Please select a State [PERSON_NAME] (FCT) [PERSON_NAME] Ibom [GEOGRAPHIC_DATA] …" at bounding box center [508, 381] width 238 height 26
select select "33"
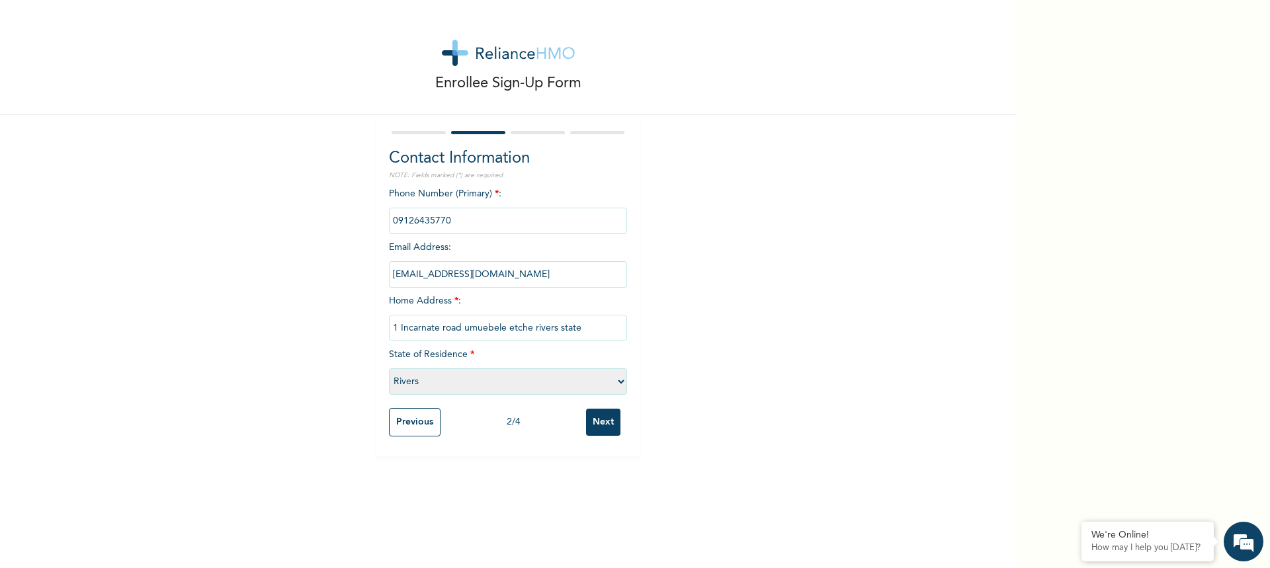
click at [389, 368] on select "Please select a State [PERSON_NAME] (FCT) [PERSON_NAME] Ibom [GEOGRAPHIC_DATA] …" at bounding box center [508, 381] width 238 height 26
click at [595, 424] on input "Next" at bounding box center [603, 422] width 34 height 27
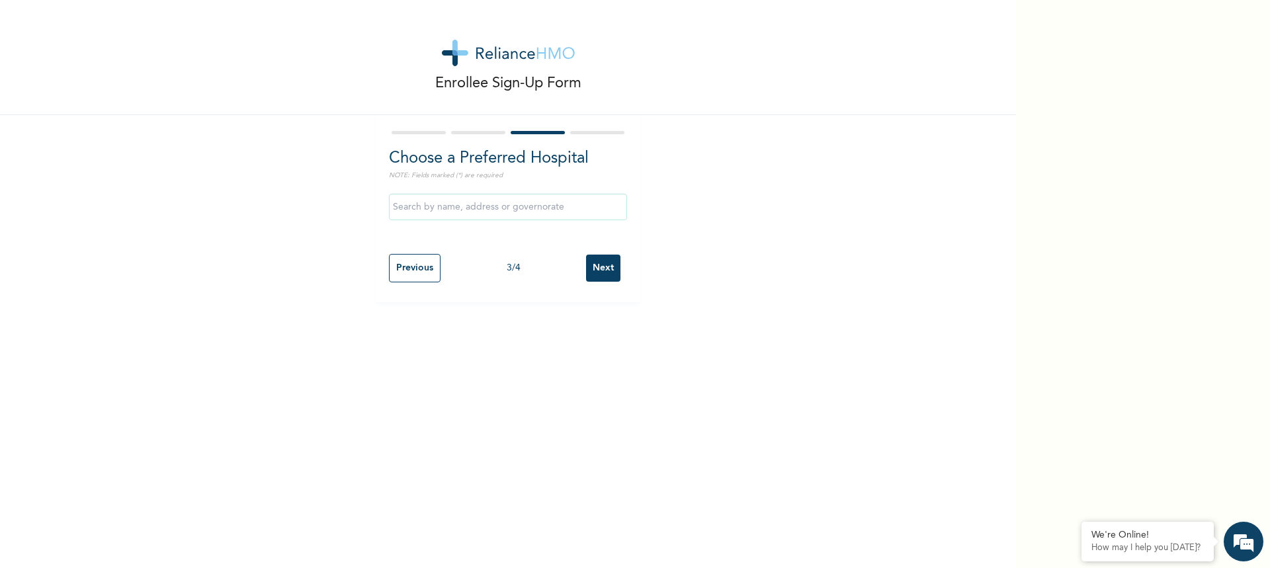
click at [484, 206] on input "text" at bounding box center [508, 207] width 238 height 26
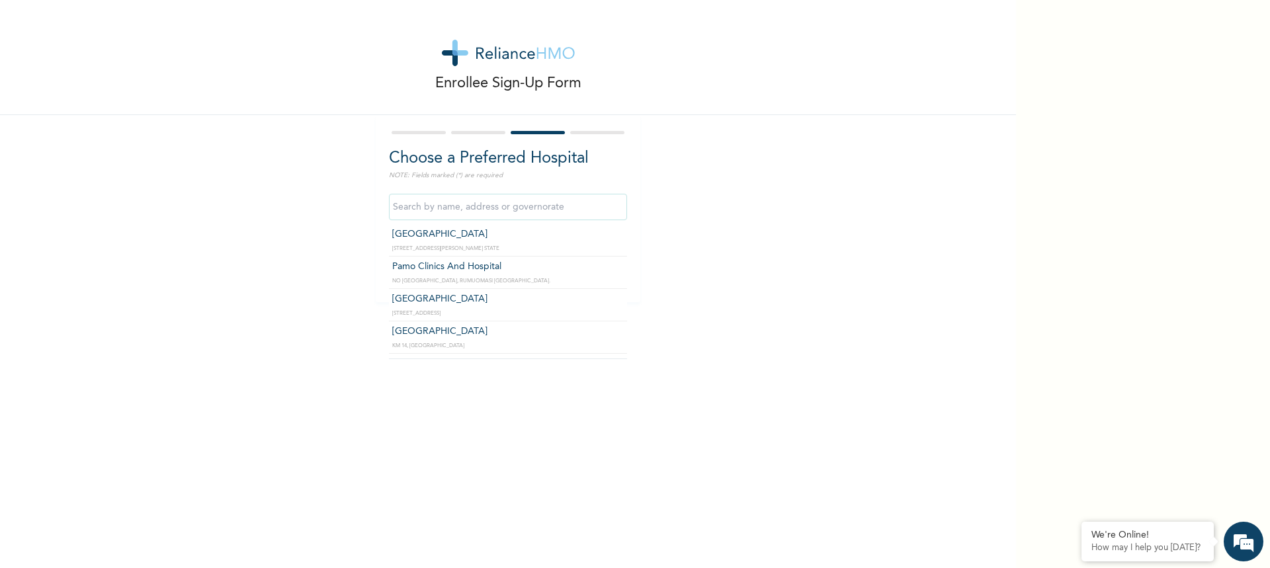
scroll to position [595, 0]
type input "[GEOGRAPHIC_DATA]"
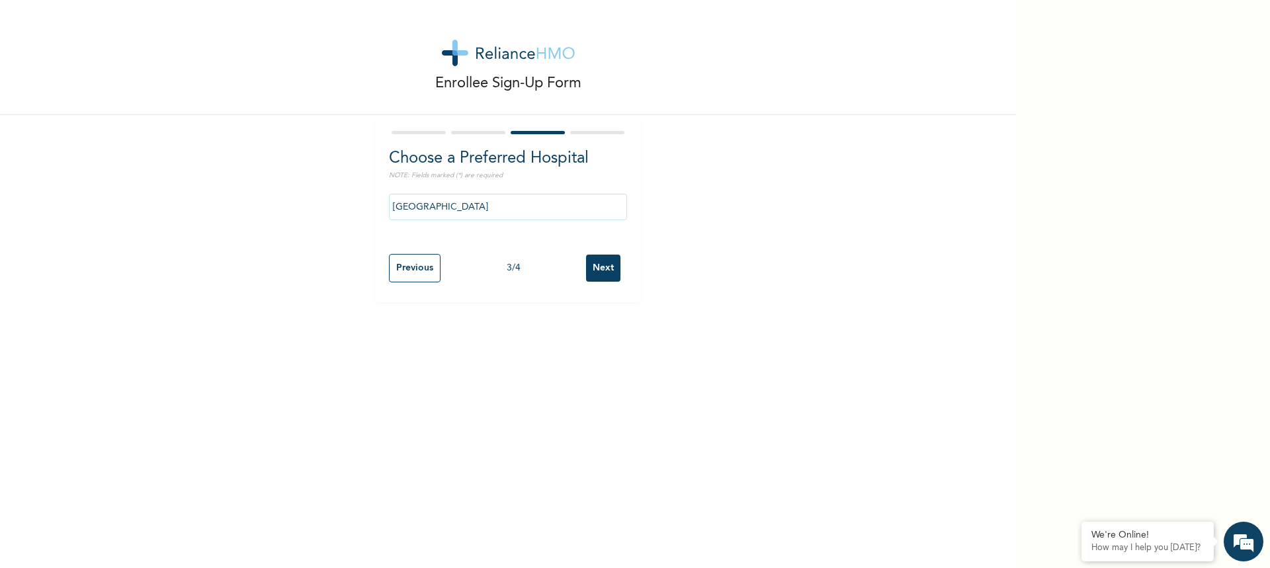
click at [598, 271] on input "Next" at bounding box center [603, 268] width 34 height 27
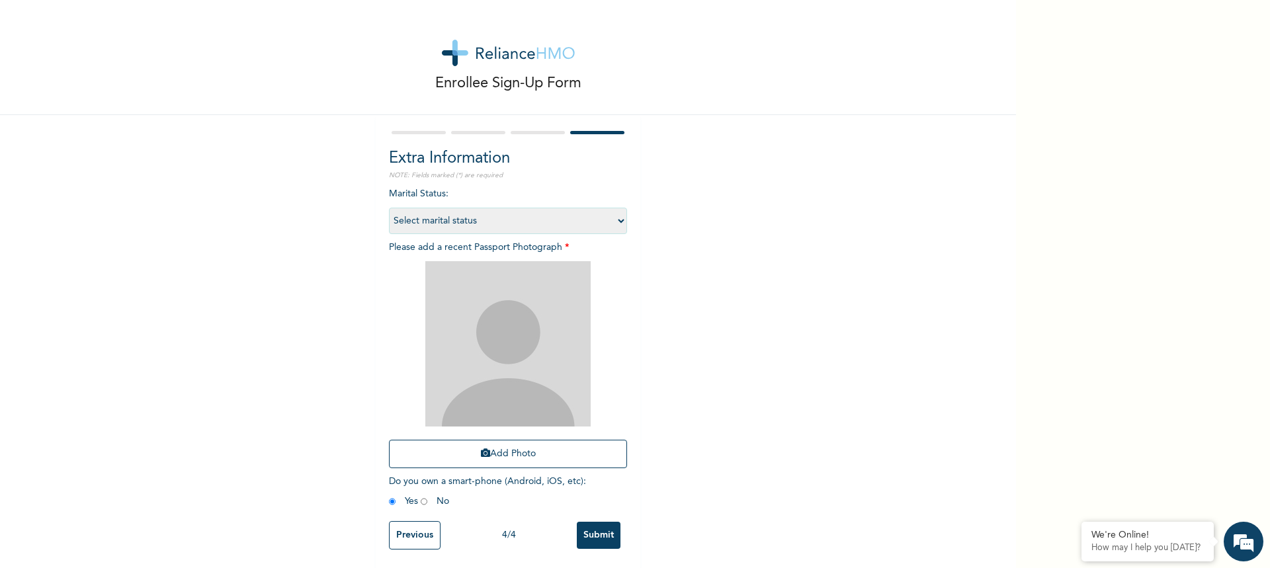
scroll to position [11, 0]
click at [596, 523] on input "Submit" at bounding box center [599, 533] width 44 height 27
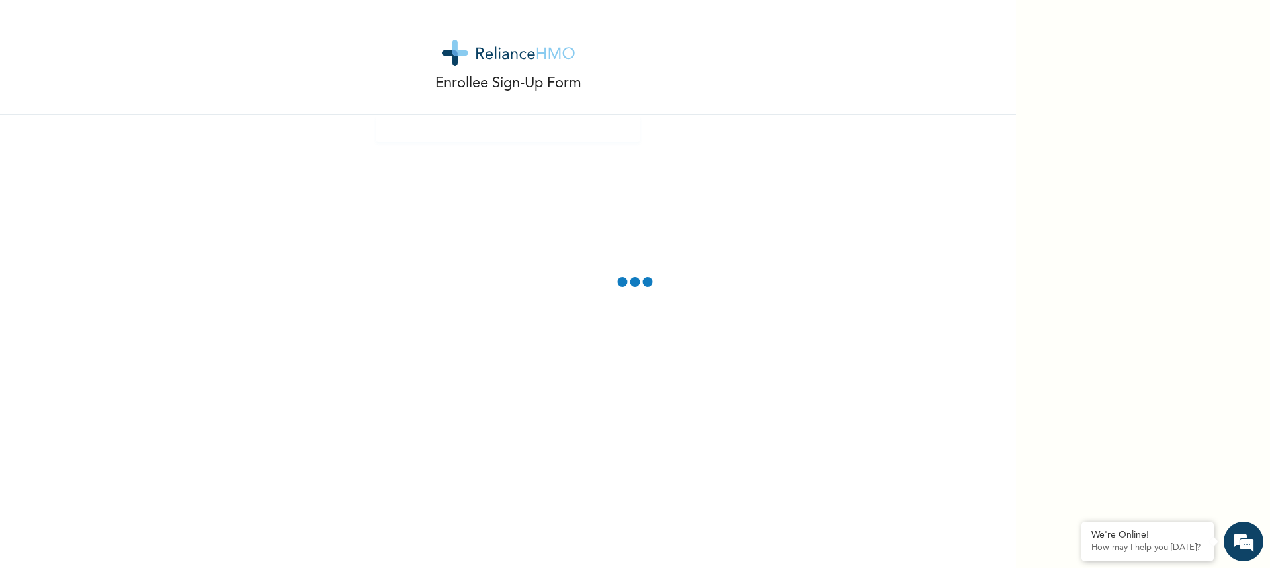
scroll to position [0, 0]
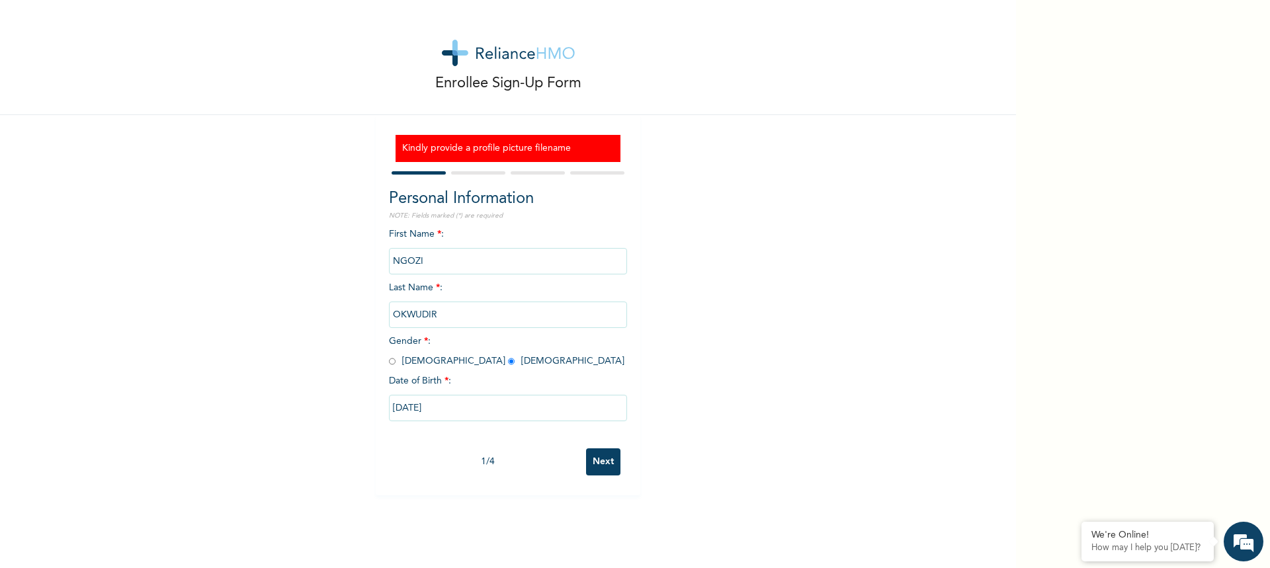
click at [601, 463] on input "Next" at bounding box center [603, 461] width 34 height 27
select select "33"
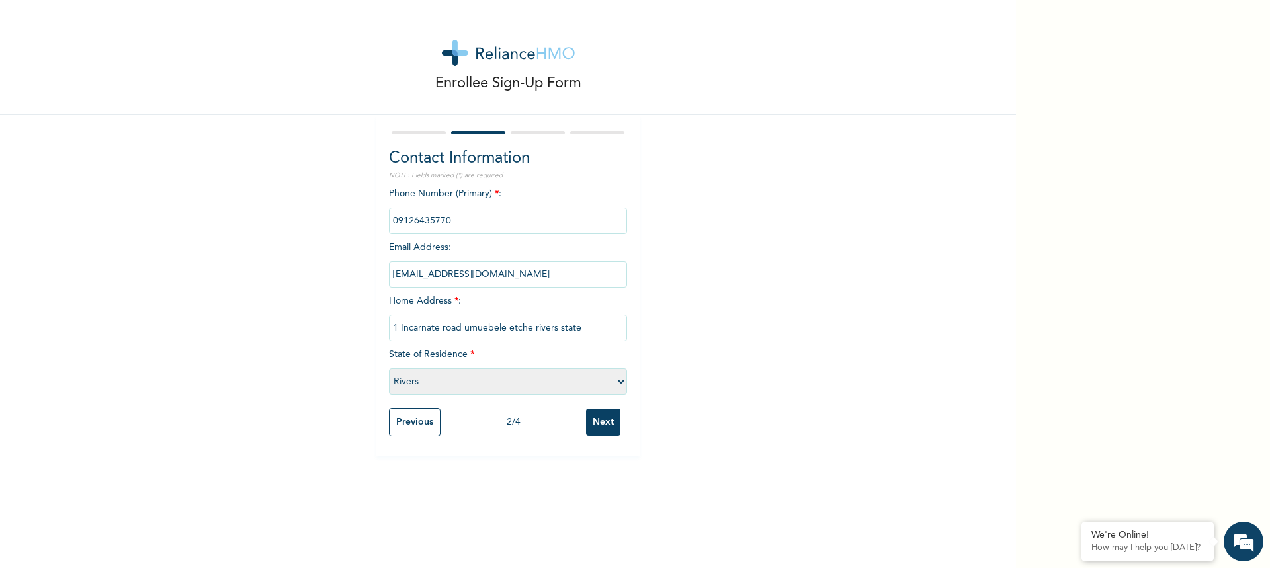
click at [603, 417] on input "Next" at bounding box center [603, 422] width 34 height 27
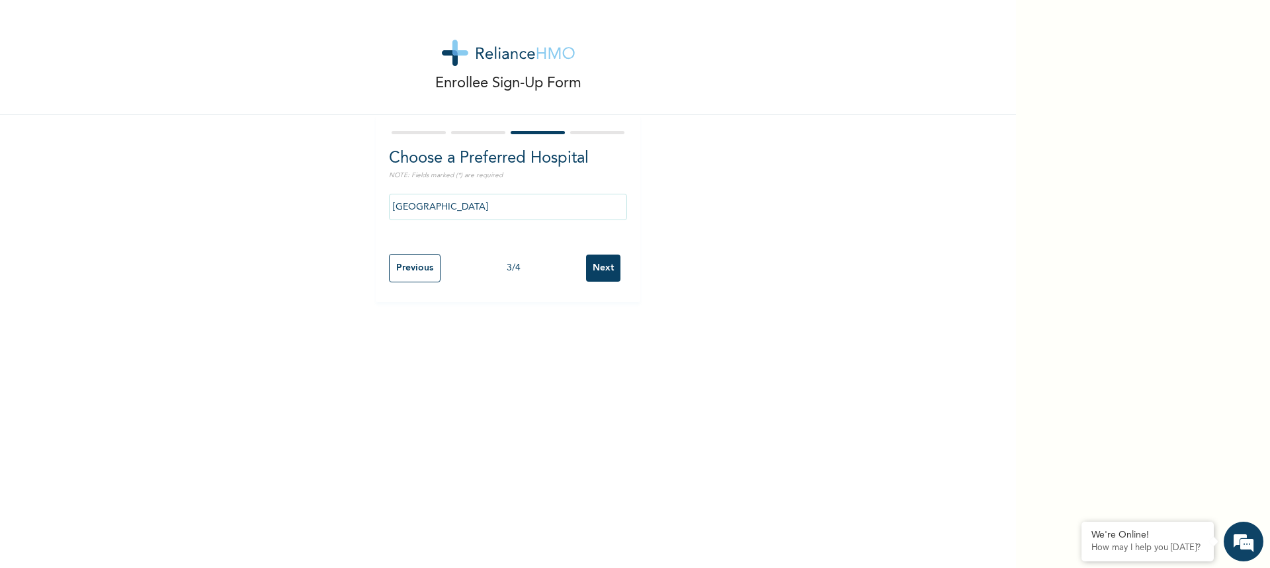
click at [600, 268] on input "Next" at bounding box center [603, 268] width 34 height 27
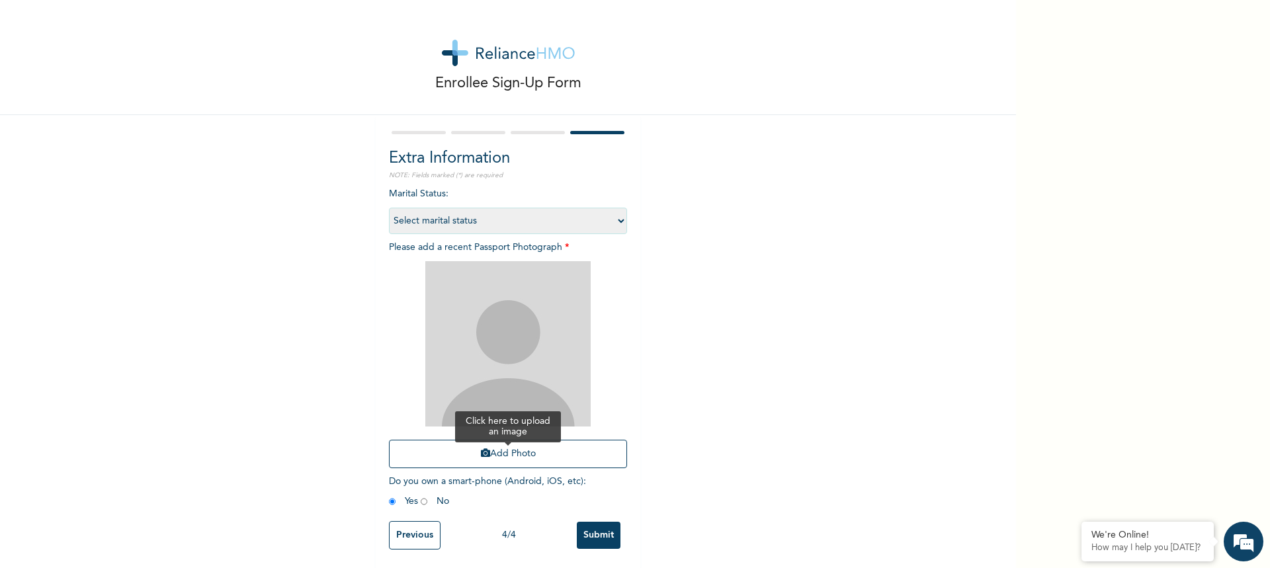
click at [524, 459] on button "Add Photo" at bounding box center [508, 454] width 238 height 28
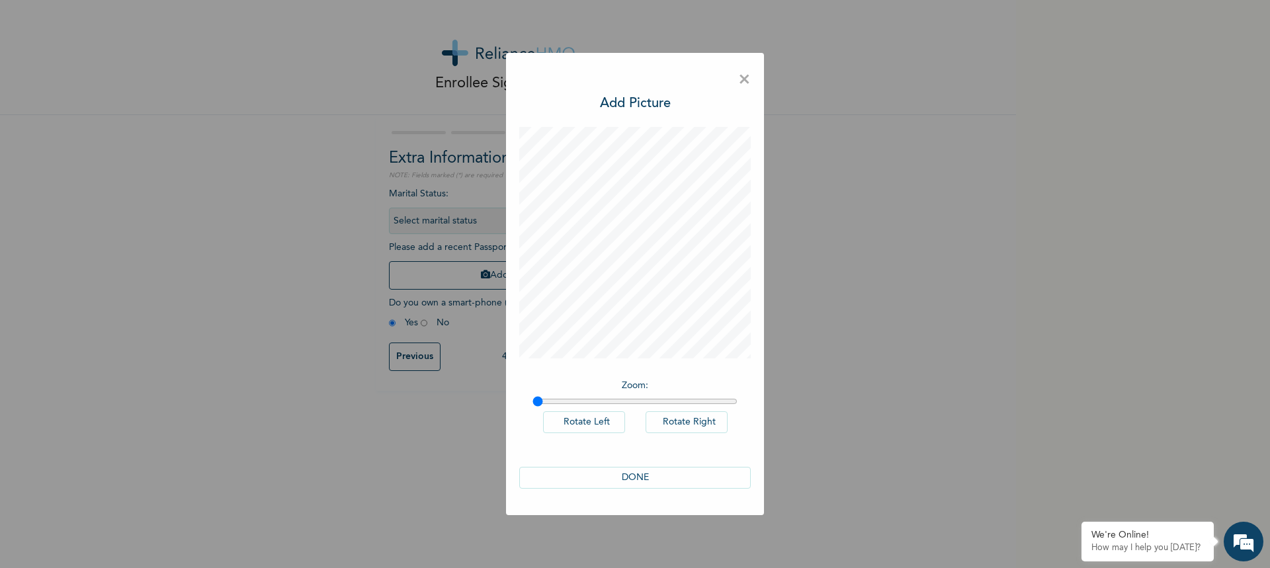
click at [662, 477] on button "DONE" at bounding box center [634, 478] width 231 height 22
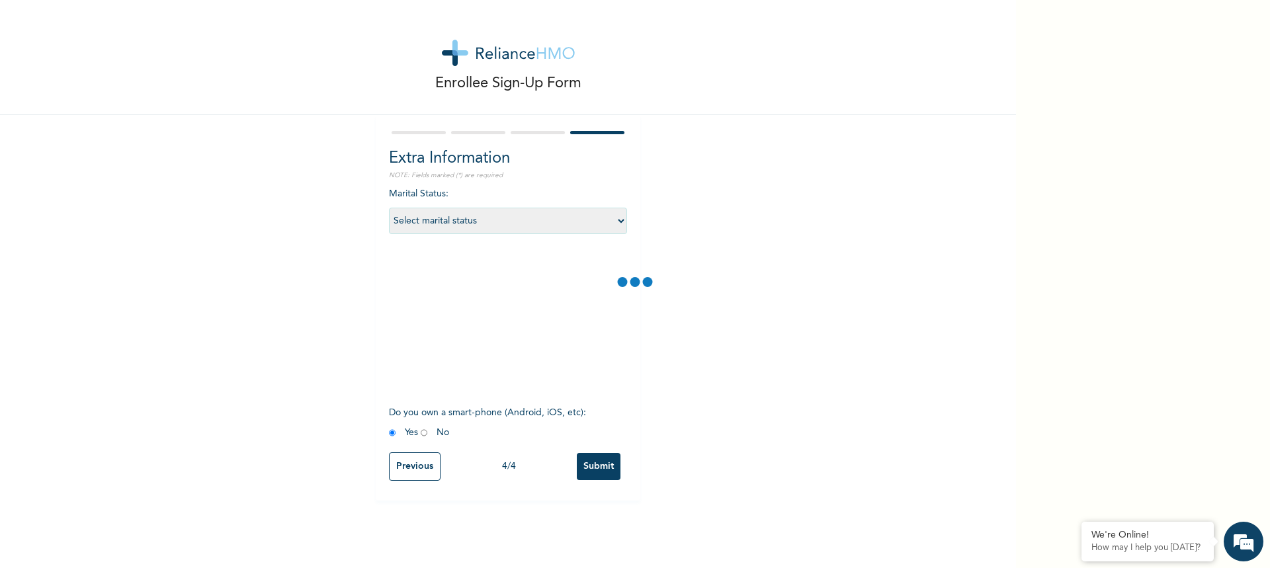
click at [614, 222] on select "Select marital status [DEMOGRAPHIC_DATA] Married [DEMOGRAPHIC_DATA] Widow/[DEMO…" at bounding box center [508, 221] width 238 height 26
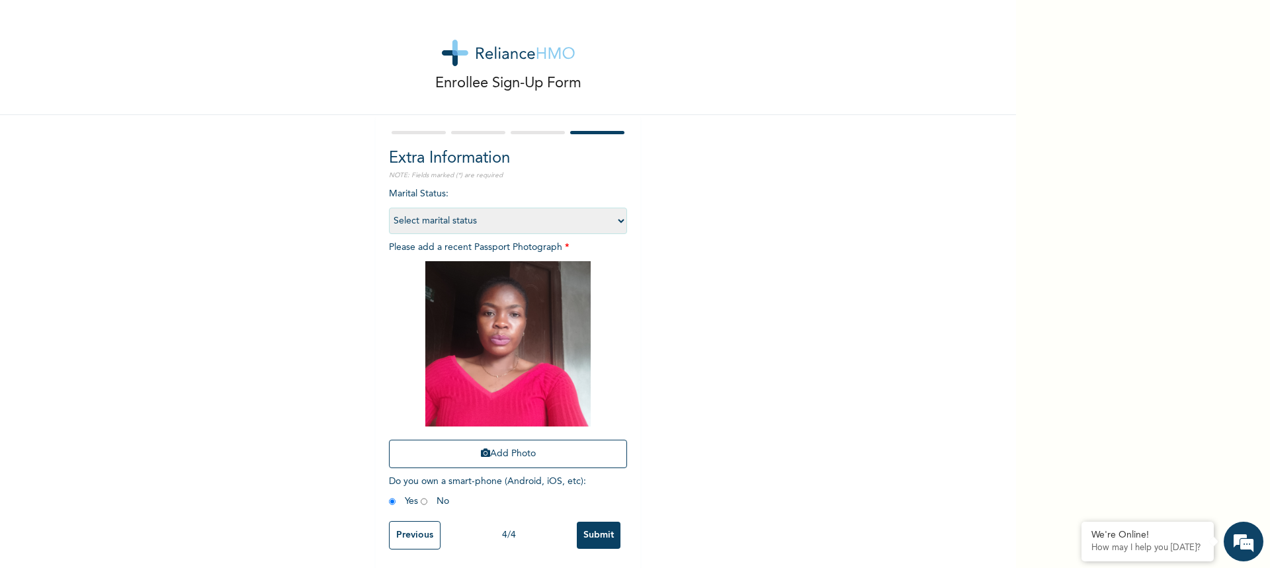
select select "2"
click at [389, 208] on select "Select marital status [DEMOGRAPHIC_DATA] Married [DEMOGRAPHIC_DATA] Widow/[DEMO…" at bounding box center [508, 221] width 238 height 26
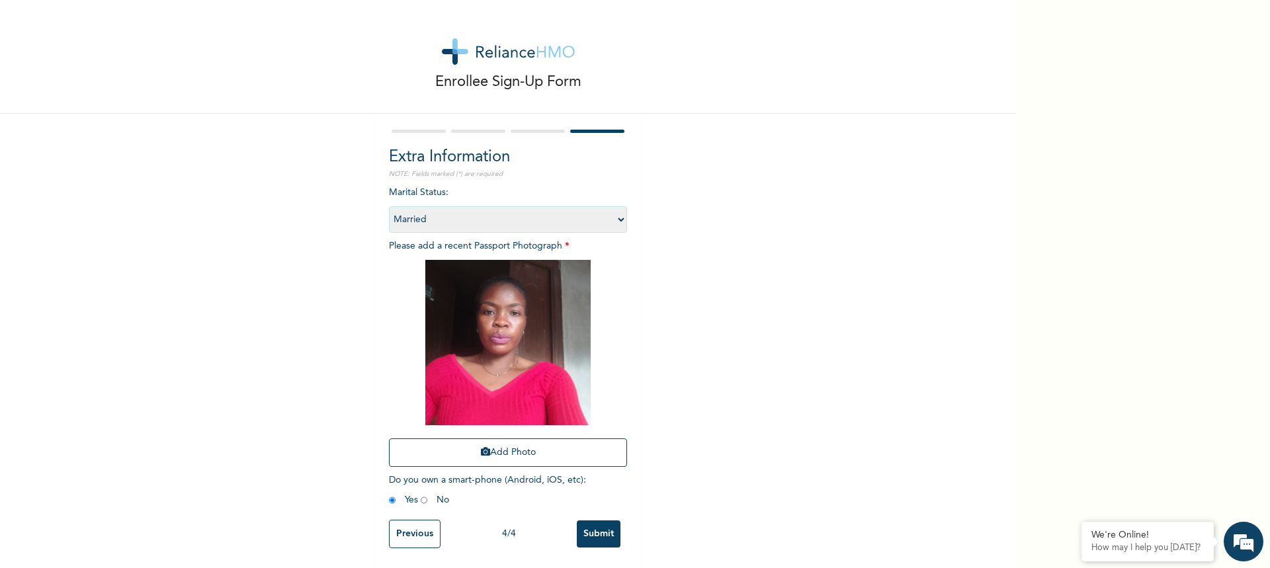
scroll to position [11, 0]
click at [595, 524] on input "Submit" at bounding box center [599, 533] width 44 height 27
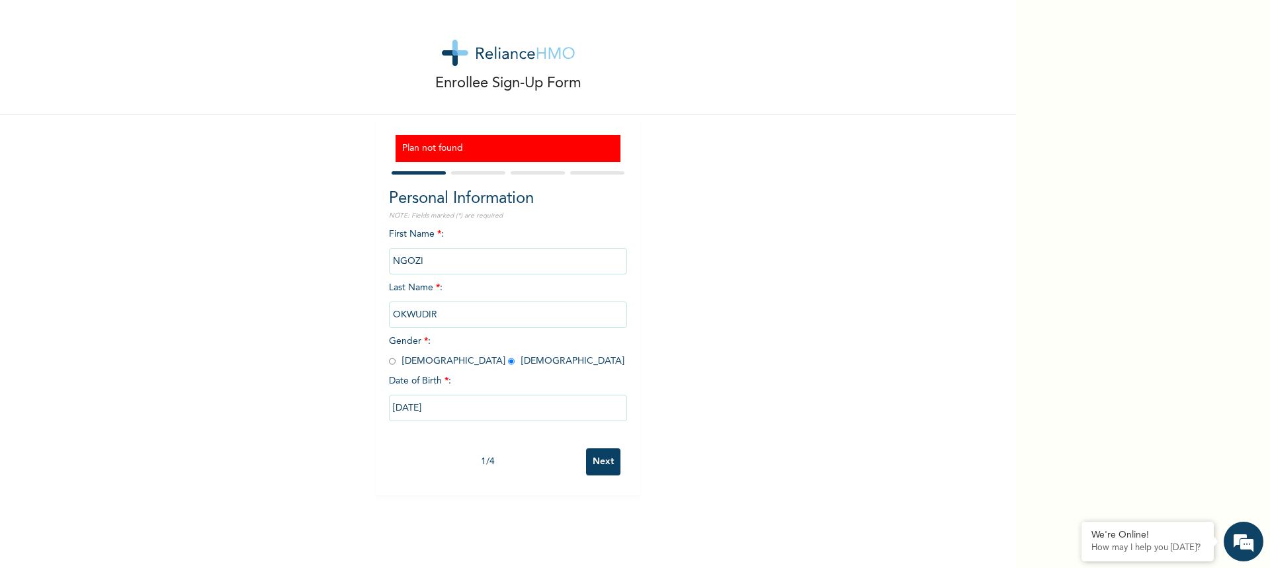
click at [597, 464] on input "Next" at bounding box center [603, 461] width 34 height 27
select select "33"
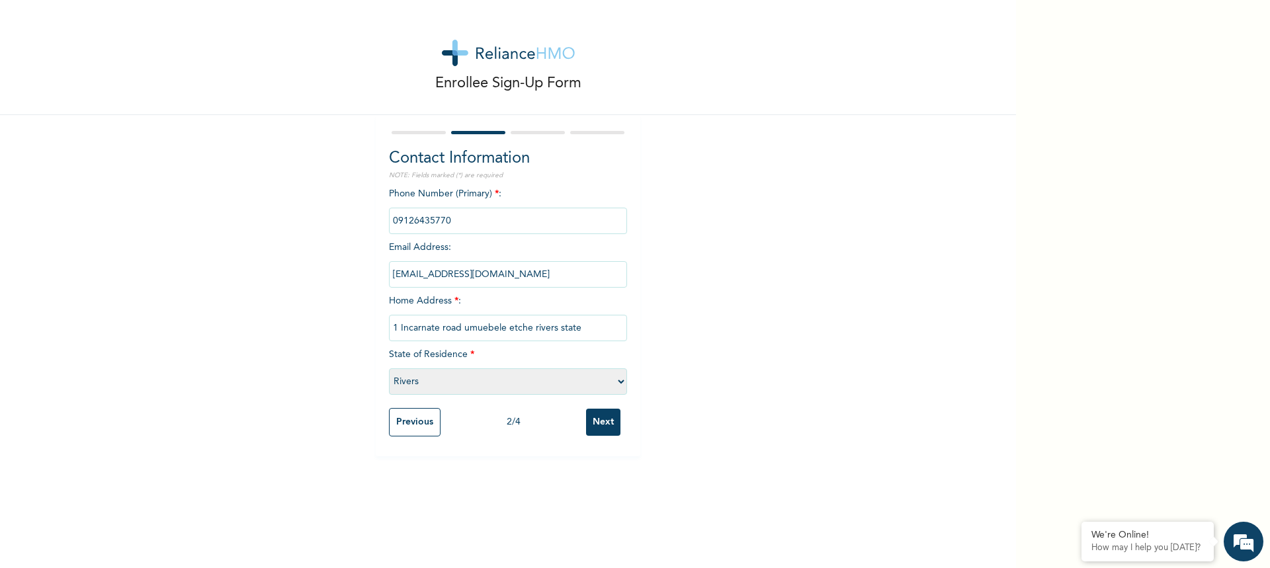
click at [597, 464] on div "Enrollee Sign-Up Form Contact Information NOTE: Fields marked (*) are required …" at bounding box center [508, 284] width 1016 height 568
click at [606, 414] on input "Next" at bounding box center [603, 422] width 34 height 27
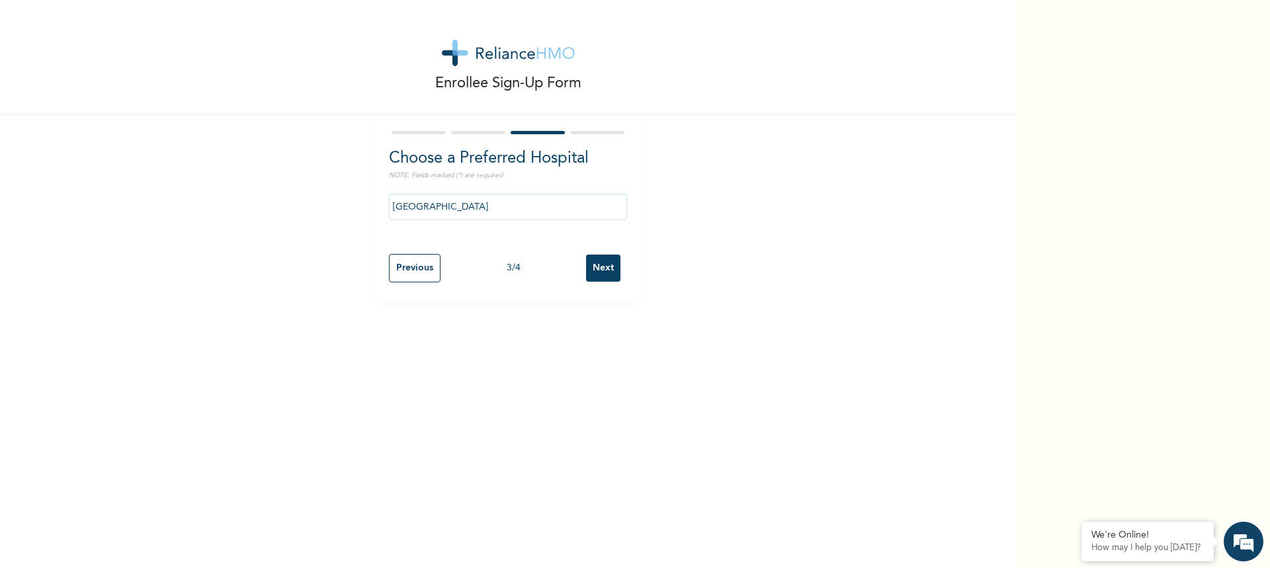
click at [602, 268] on input "Next" at bounding box center [603, 268] width 34 height 27
select select "2"
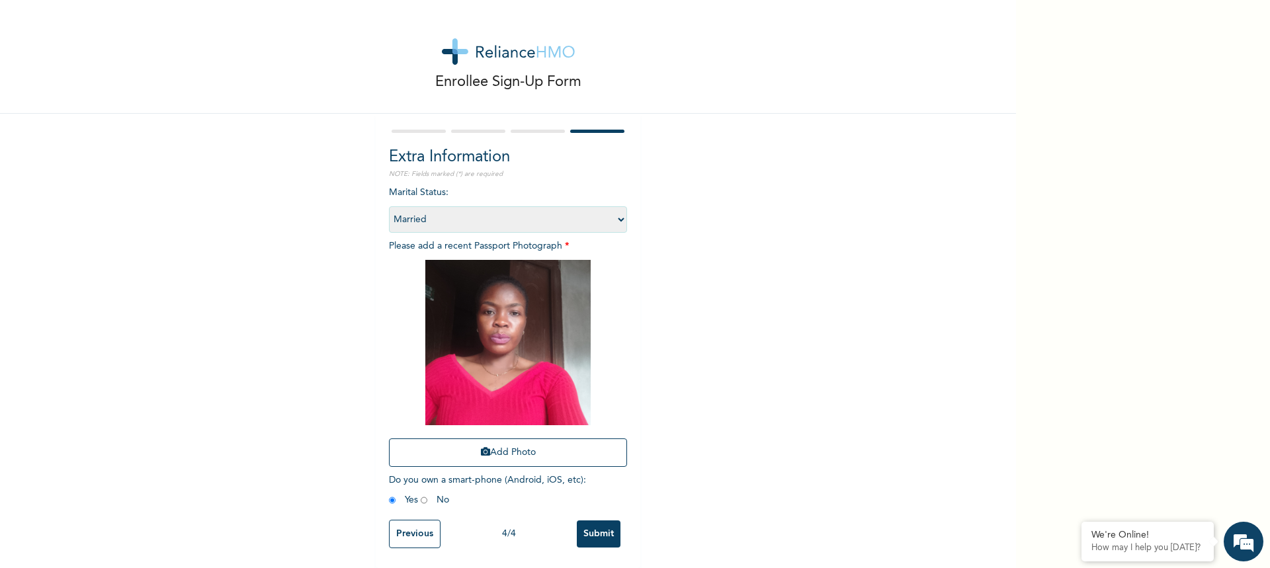
scroll to position [11, 0]
click at [598, 523] on input "Submit" at bounding box center [599, 533] width 44 height 27
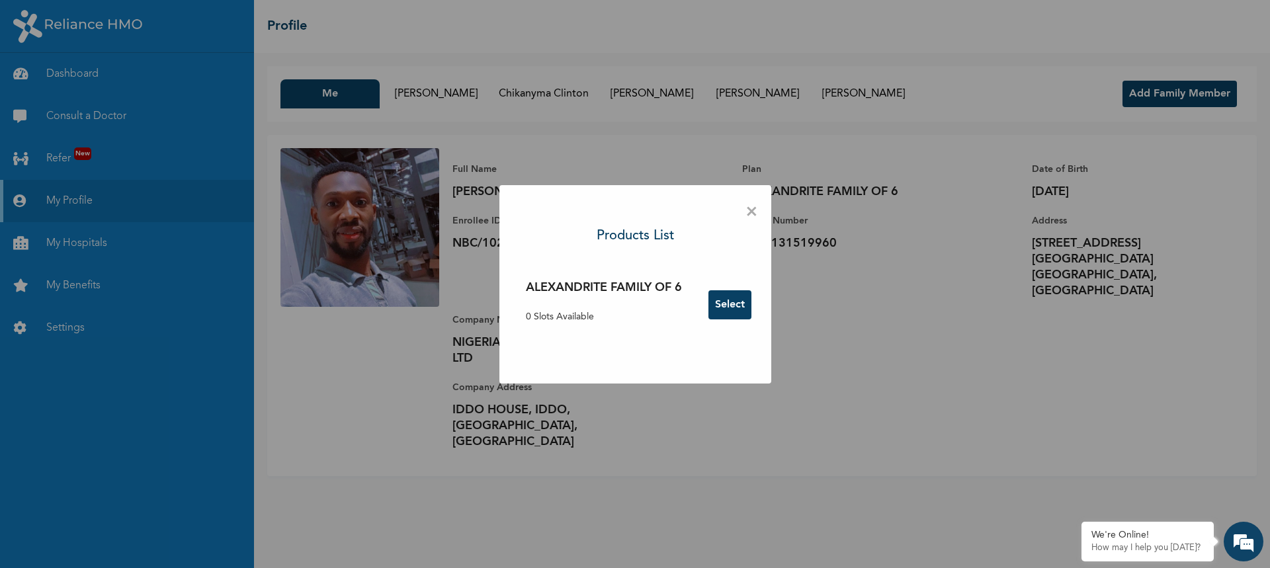
click at [872, 346] on div "× Products List ALEXANDRITE FAMILY OF 6 0 Slots Available Select" at bounding box center [635, 284] width 1270 height 568
click at [754, 212] on span "×" at bounding box center [751, 212] width 13 height 28
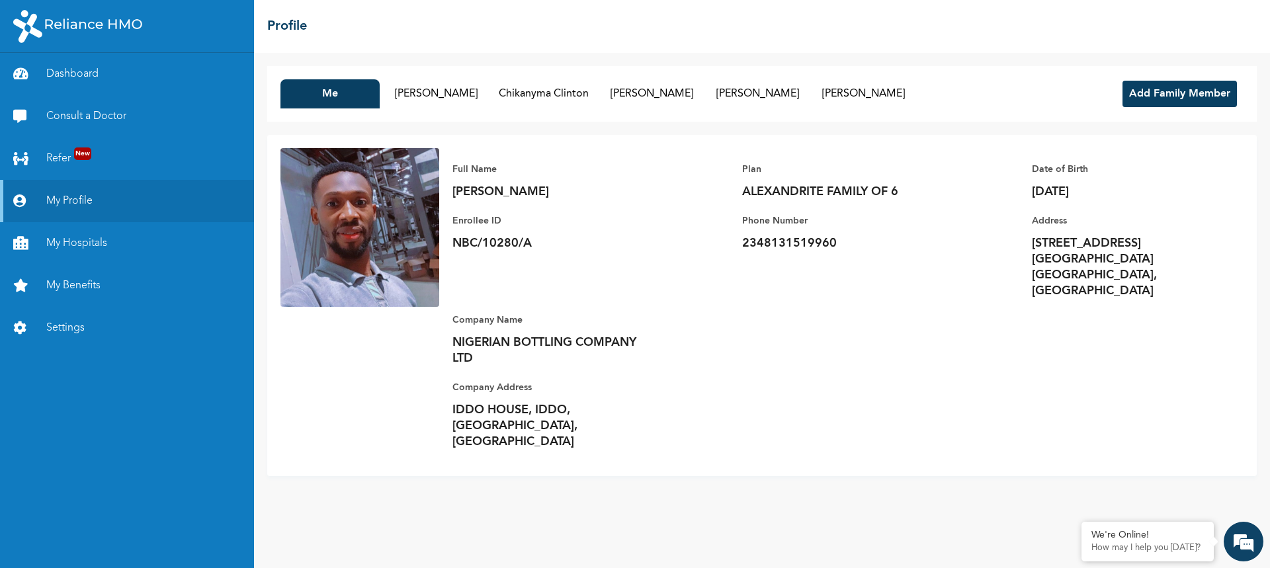
click at [1192, 94] on button "Add Family Member" at bounding box center [1179, 94] width 114 height 26
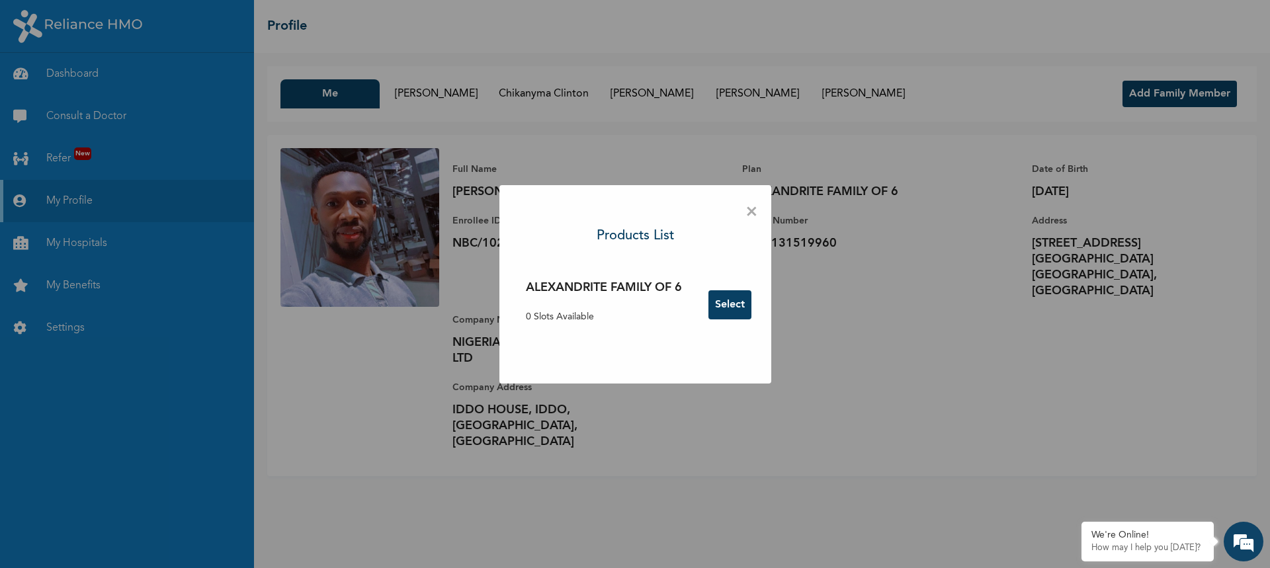
click at [892, 314] on div "× Products List ALEXANDRITE FAMILY OF 6 0 Slots Available Select" at bounding box center [635, 284] width 1270 height 568
click at [751, 210] on span "×" at bounding box center [751, 212] width 13 height 28
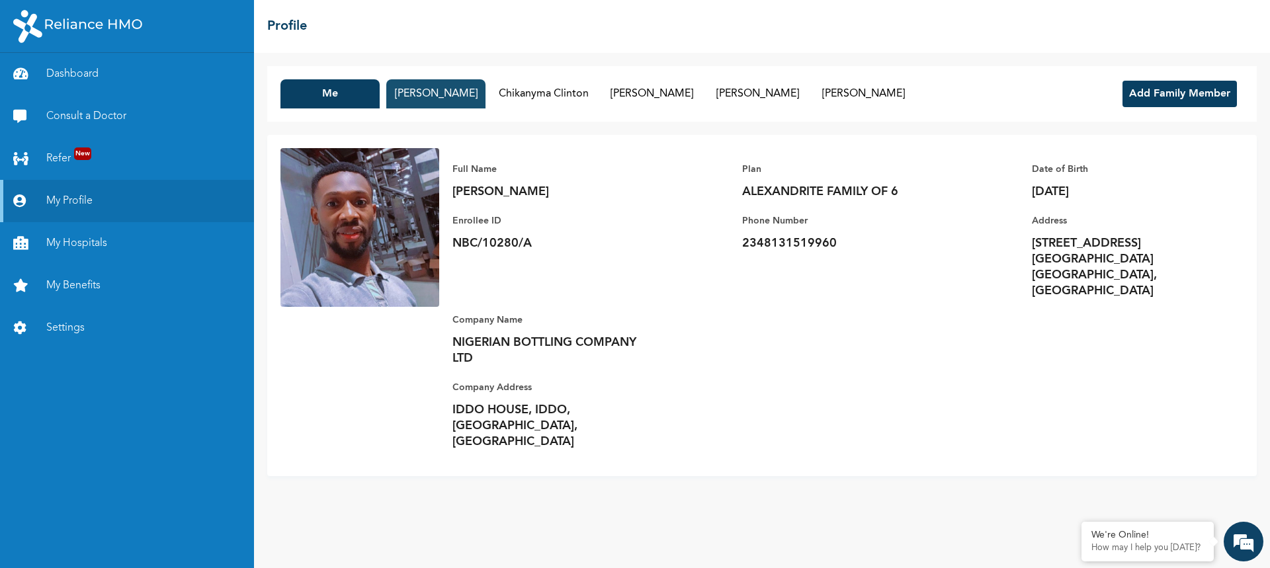
click at [473, 90] on button "[PERSON_NAME]" at bounding box center [435, 93] width 99 height 29
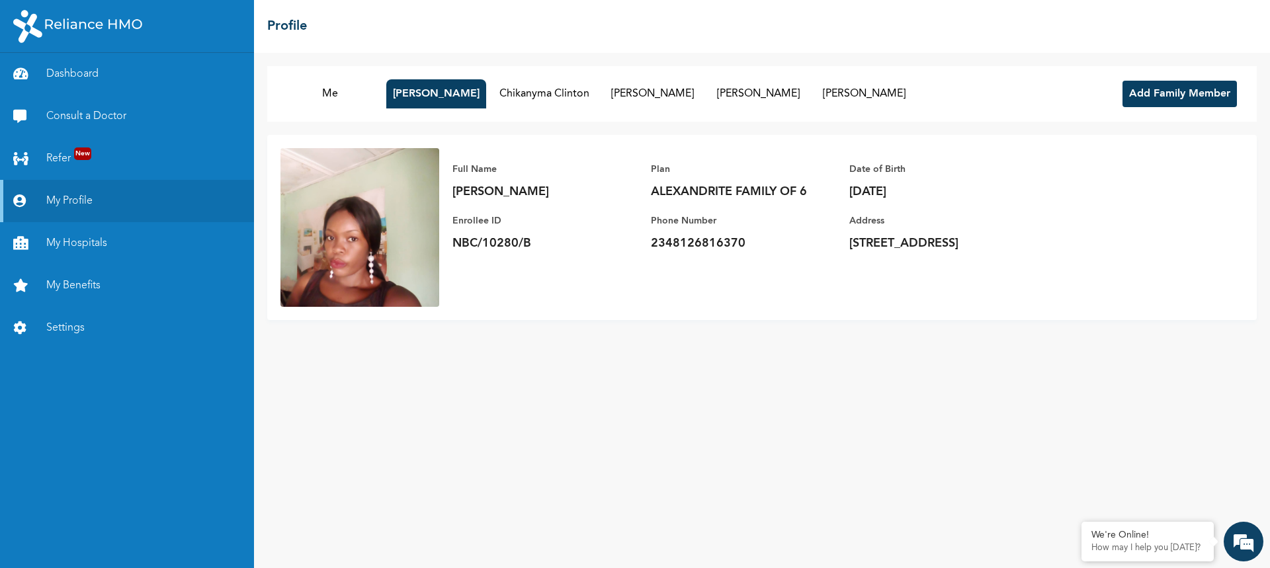
click at [366, 236] on img at bounding box center [359, 227] width 159 height 159
